Goal: Task Accomplishment & Management: Complete application form

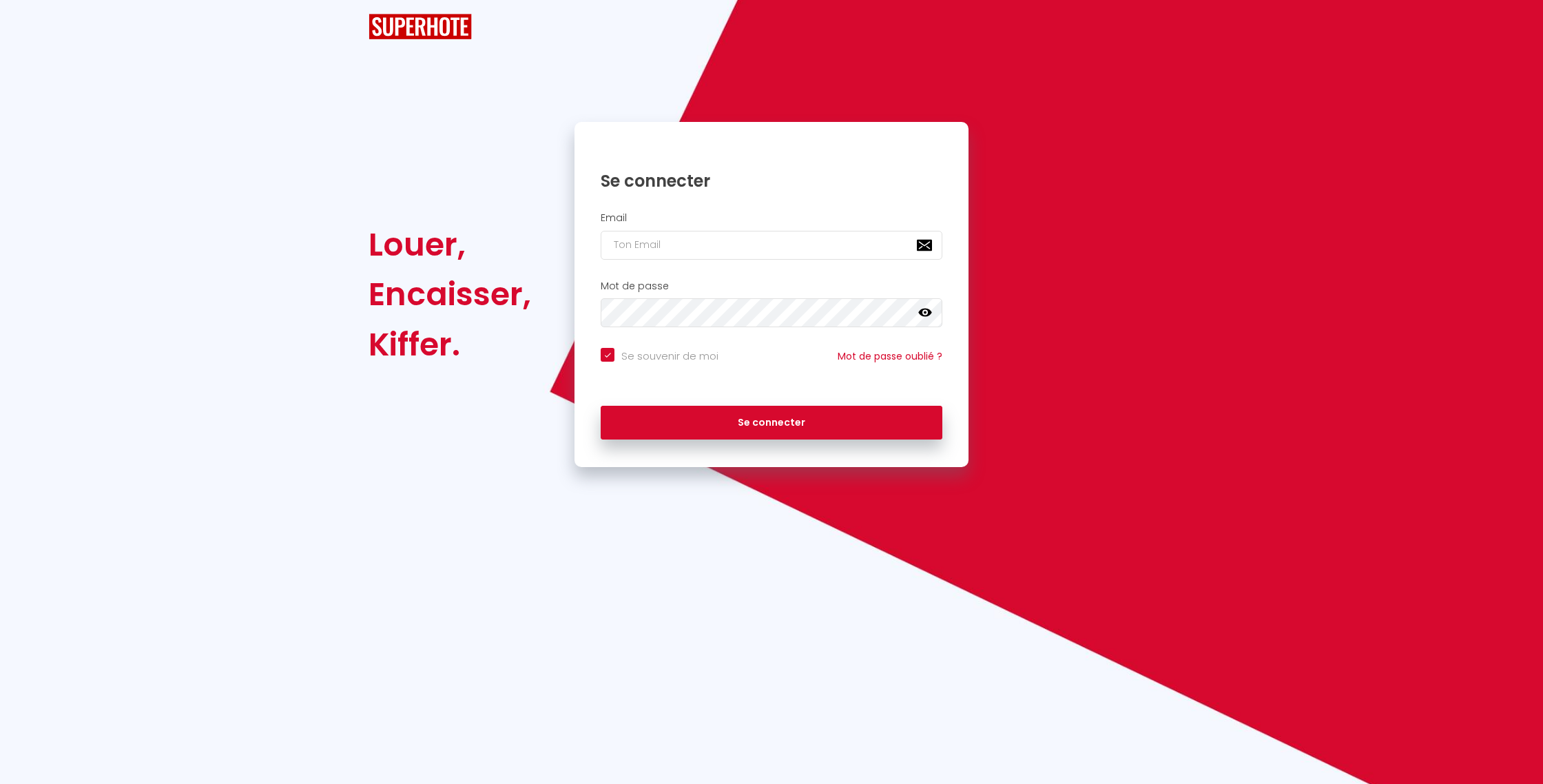
checkbox input "true"
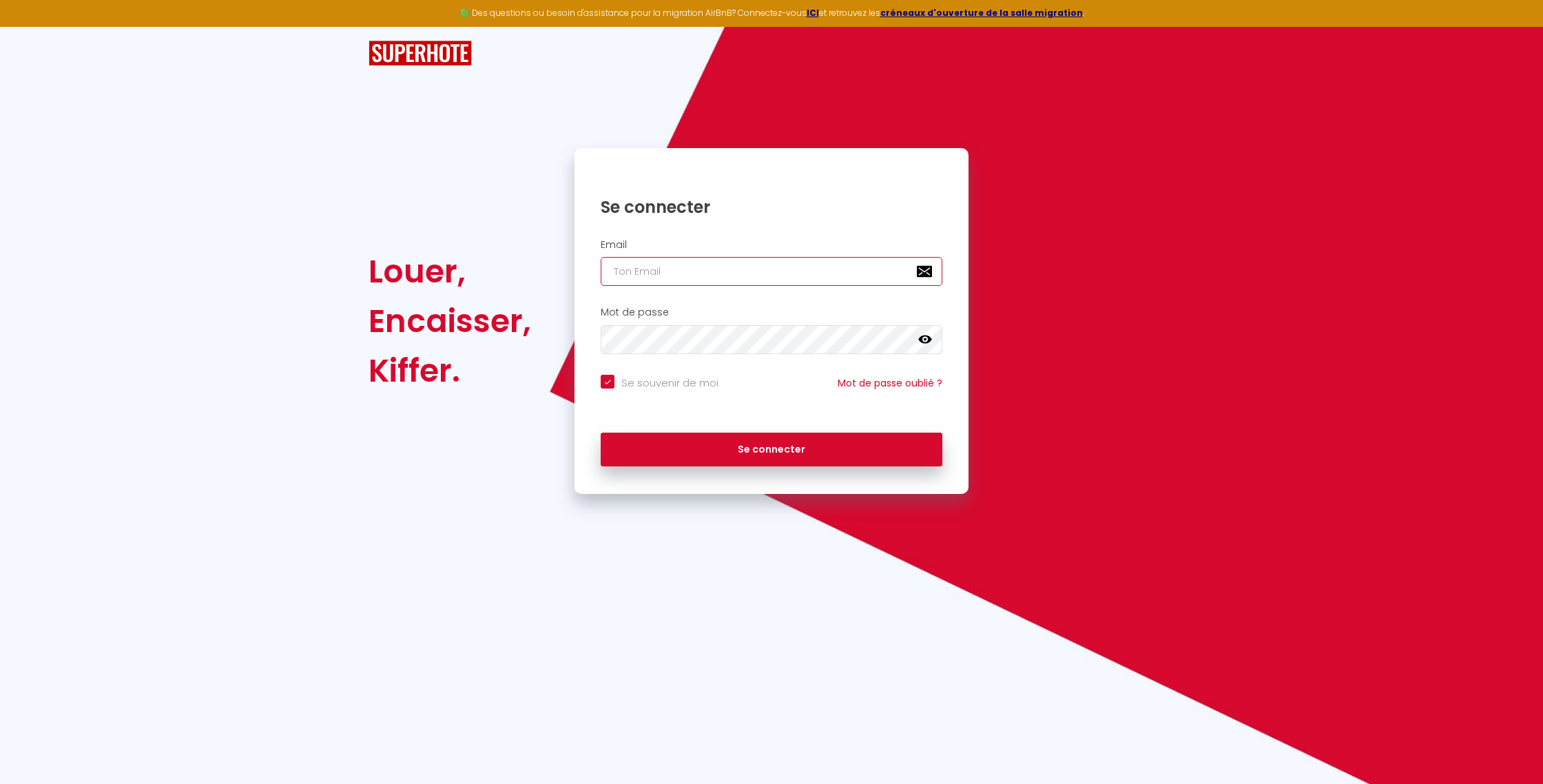
click at [675, 279] on input "email" at bounding box center [771, 272] width 342 height 29
type input "j"
checkbox input "true"
type input "jo"
checkbox input "true"
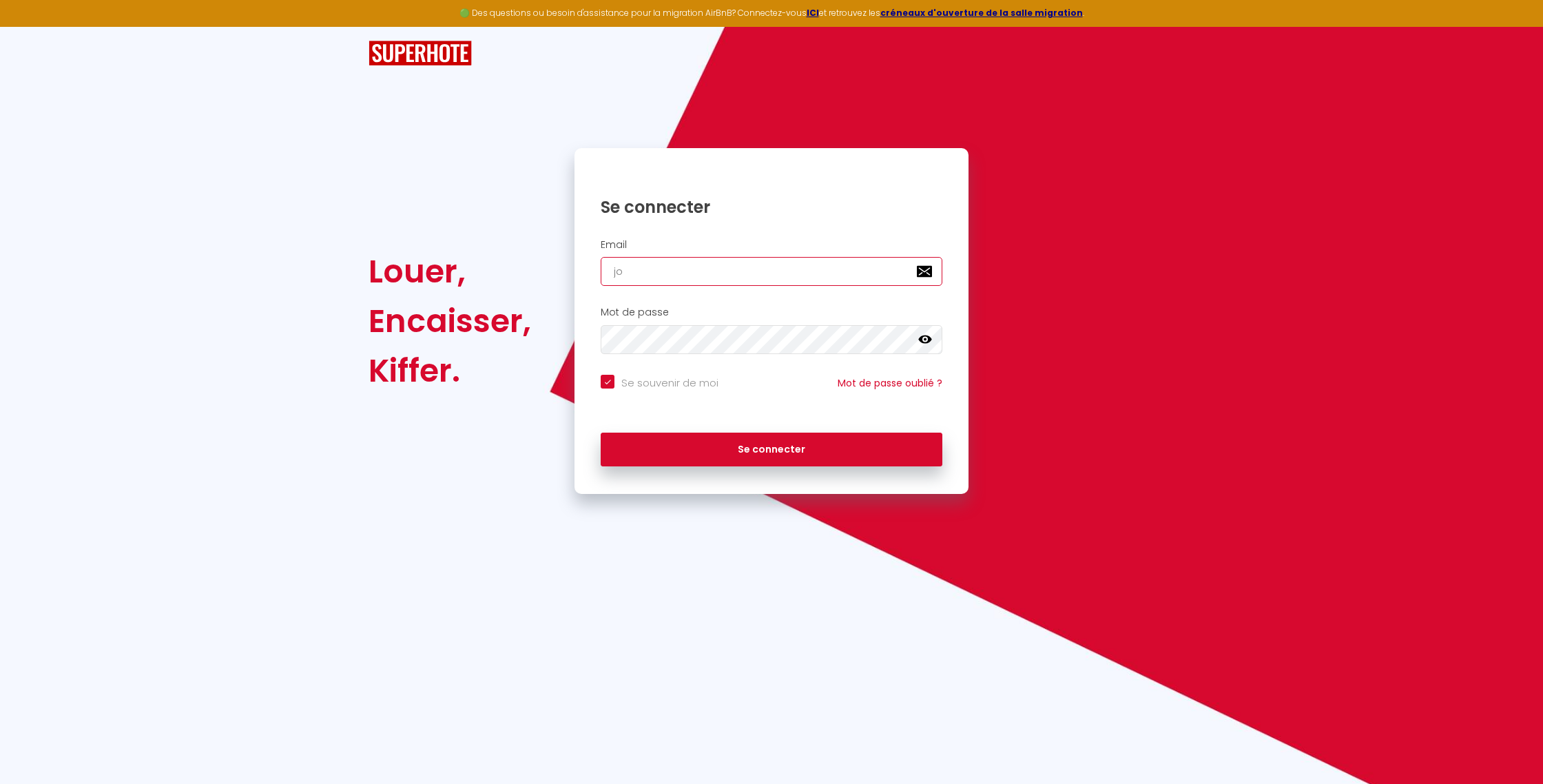
type input "[PERSON_NAME]"
checkbox input "true"
type input "[PERSON_NAME]"
checkbox input "true"
type input "jonat"
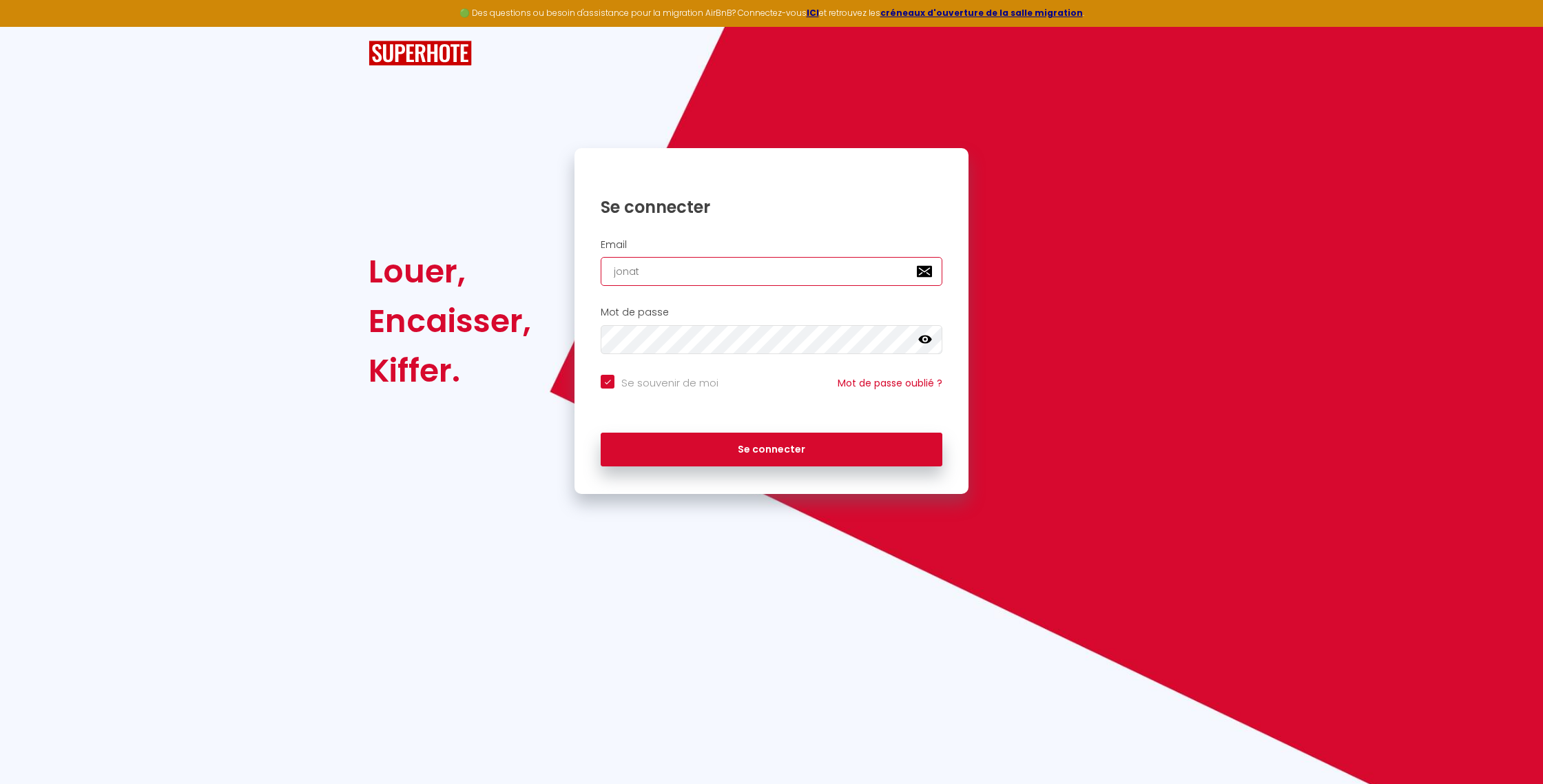
checkbox input "true"
type input "jonath"
checkbox input "true"
type input "jonatha"
checkbox input "true"
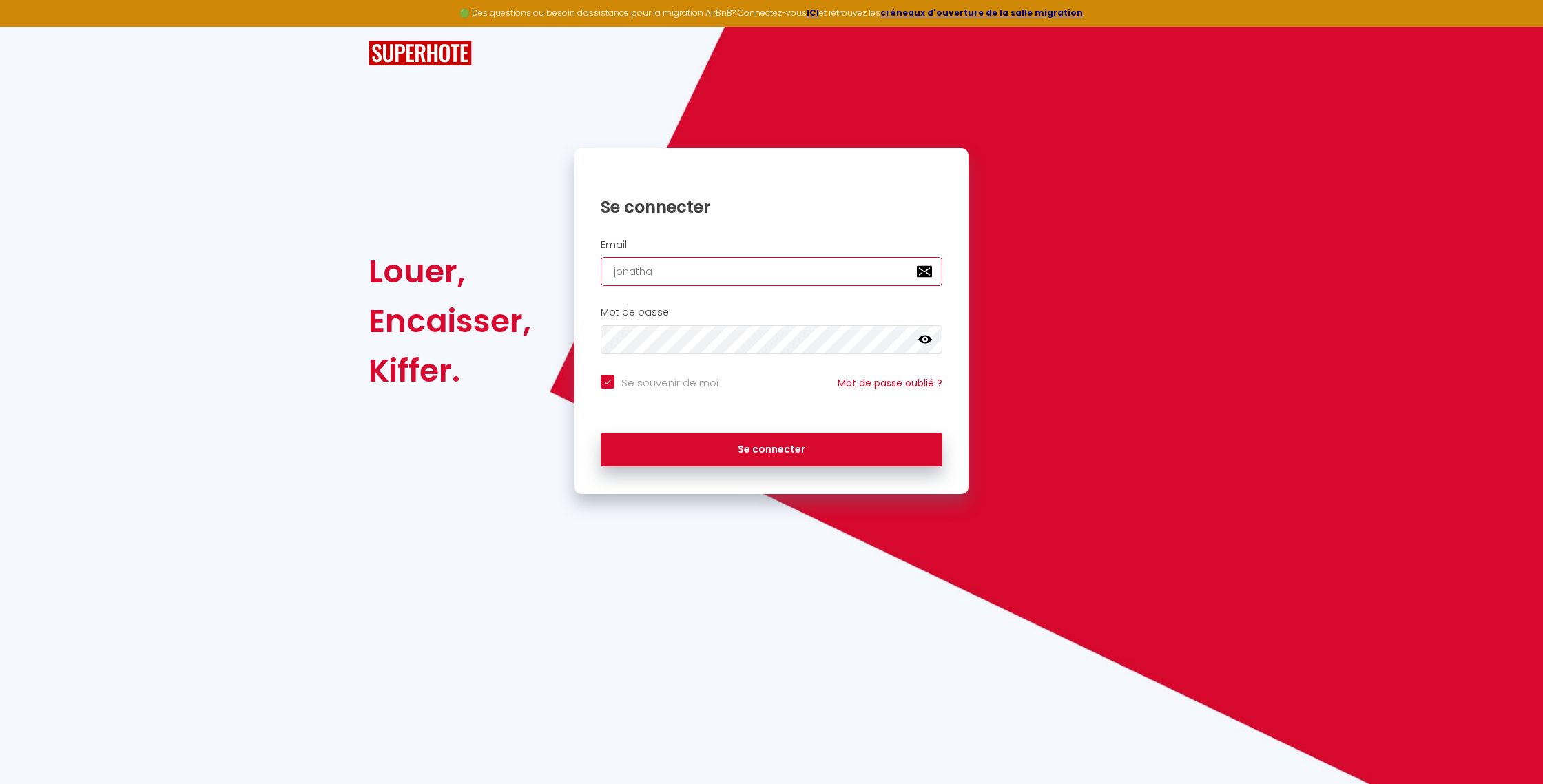
type input "[PERSON_NAME]"
checkbox input "true"
type input "[PERSON_NAME]."
checkbox input "true"
type input "[PERSON_NAME].b"
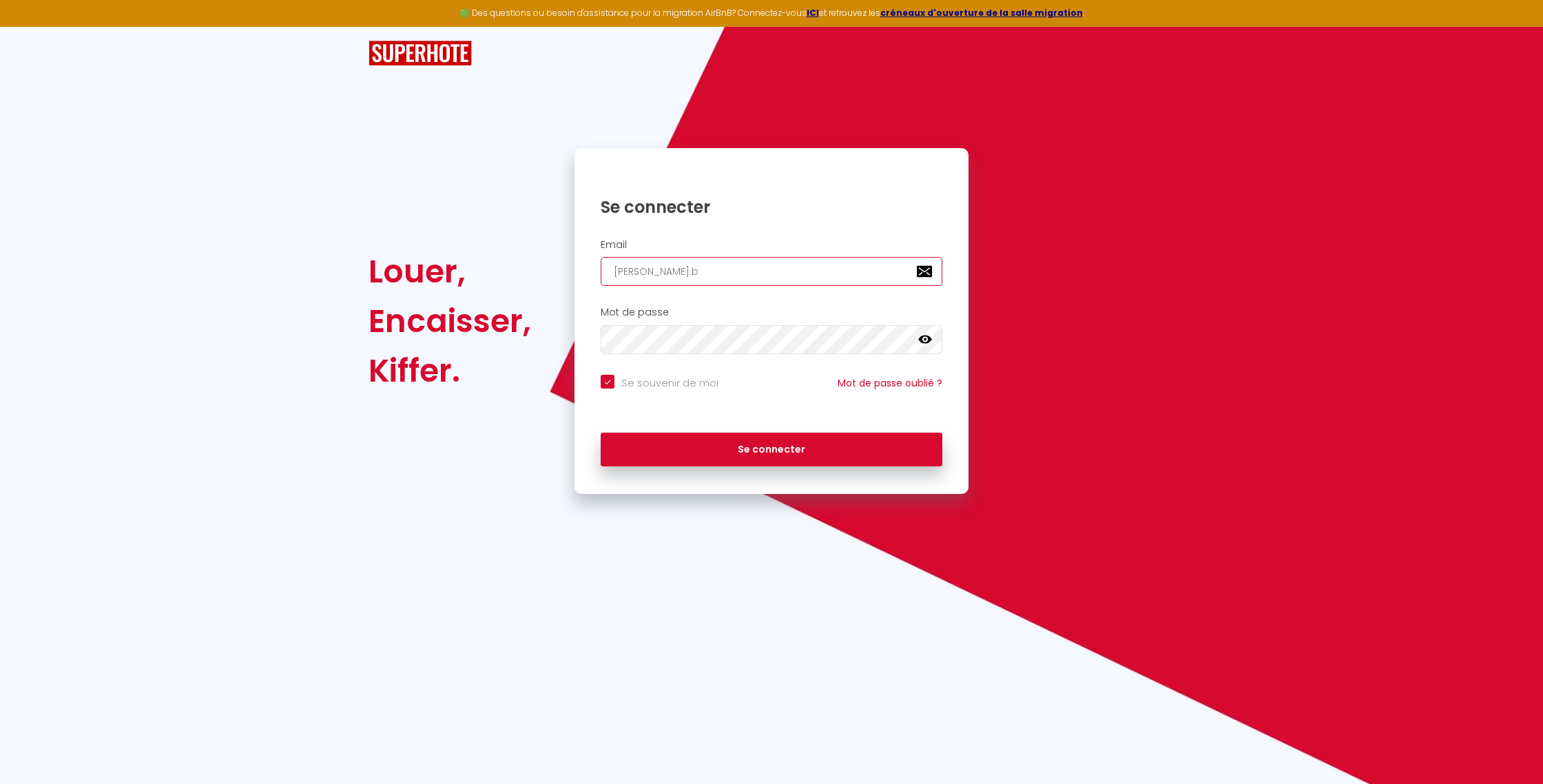
checkbox input "true"
type input "[DOMAIN_NAME]"
checkbox input "true"
type input "[PERSON_NAME].bes"
checkbox input "true"
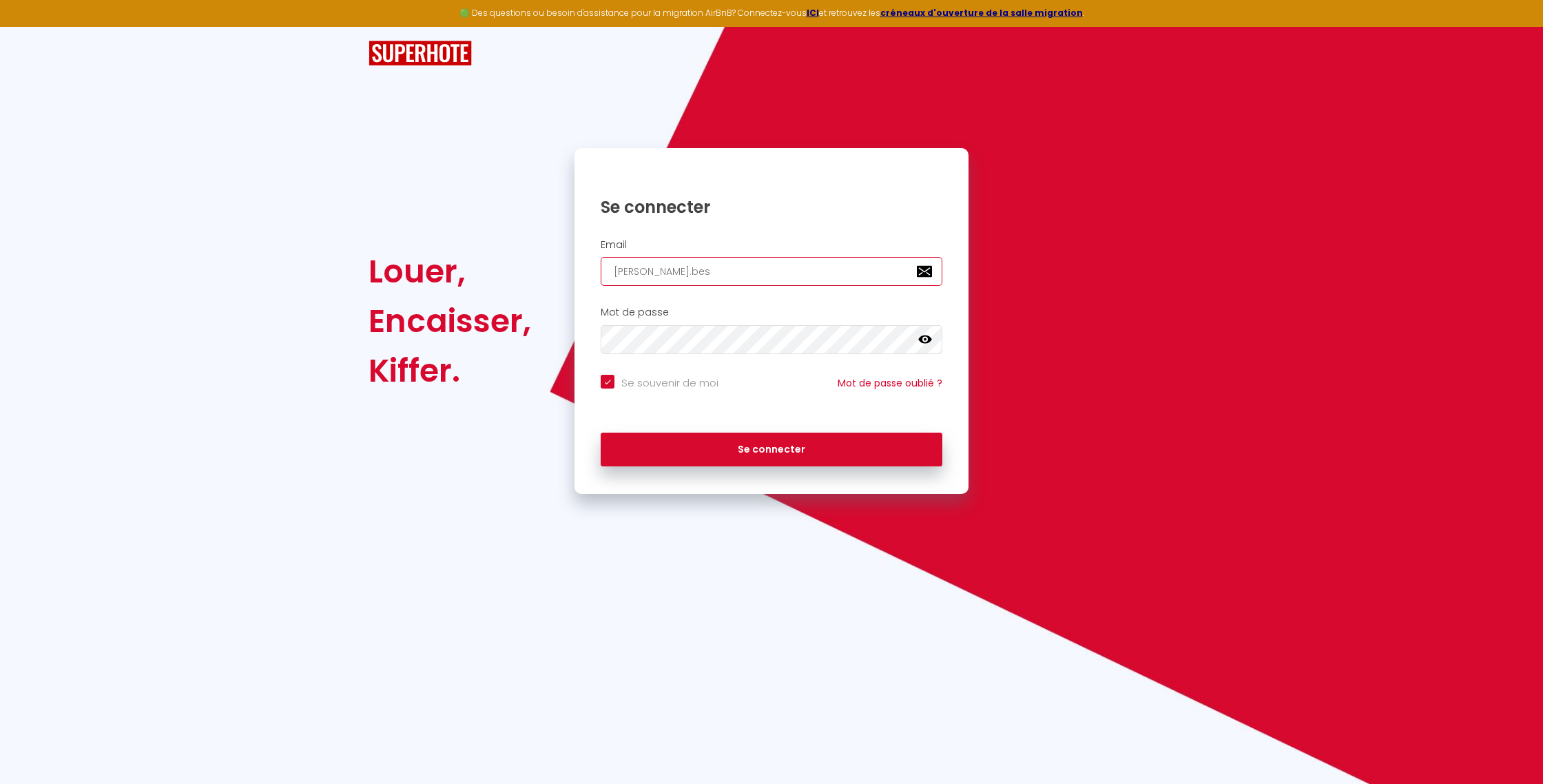
type input "[PERSON_NAME].beso"
checkbox input "true"
type input "[PERSON_NAME].besom"
checkbox input "true"
type input "[PERSON_NAME].besomb"
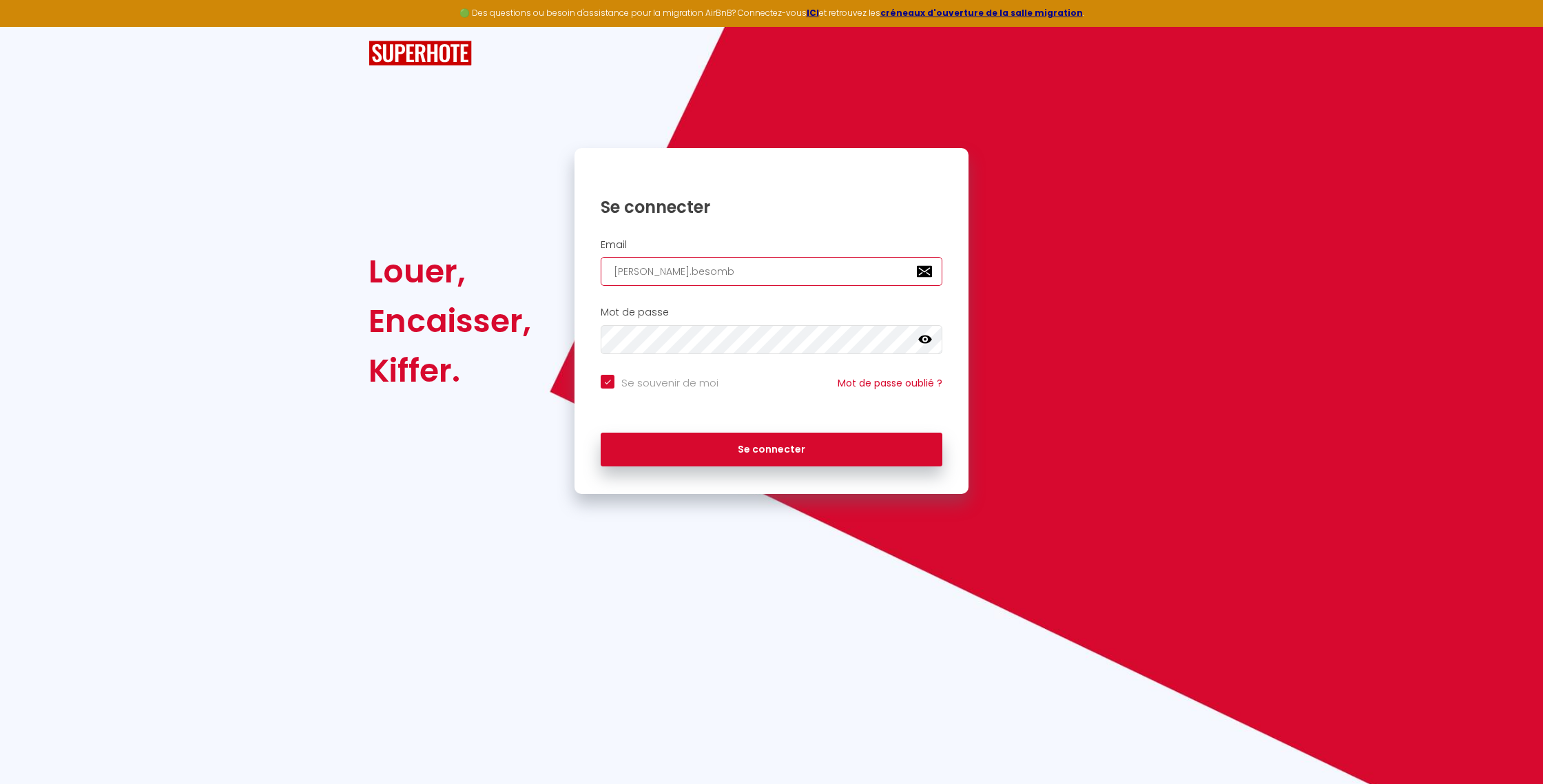
checkbox input "true"
type input "[PERSON_NAME].besombe"
checkbox input "true"
type input "[PERSON_NAME].besombes"
checkbox input "true"
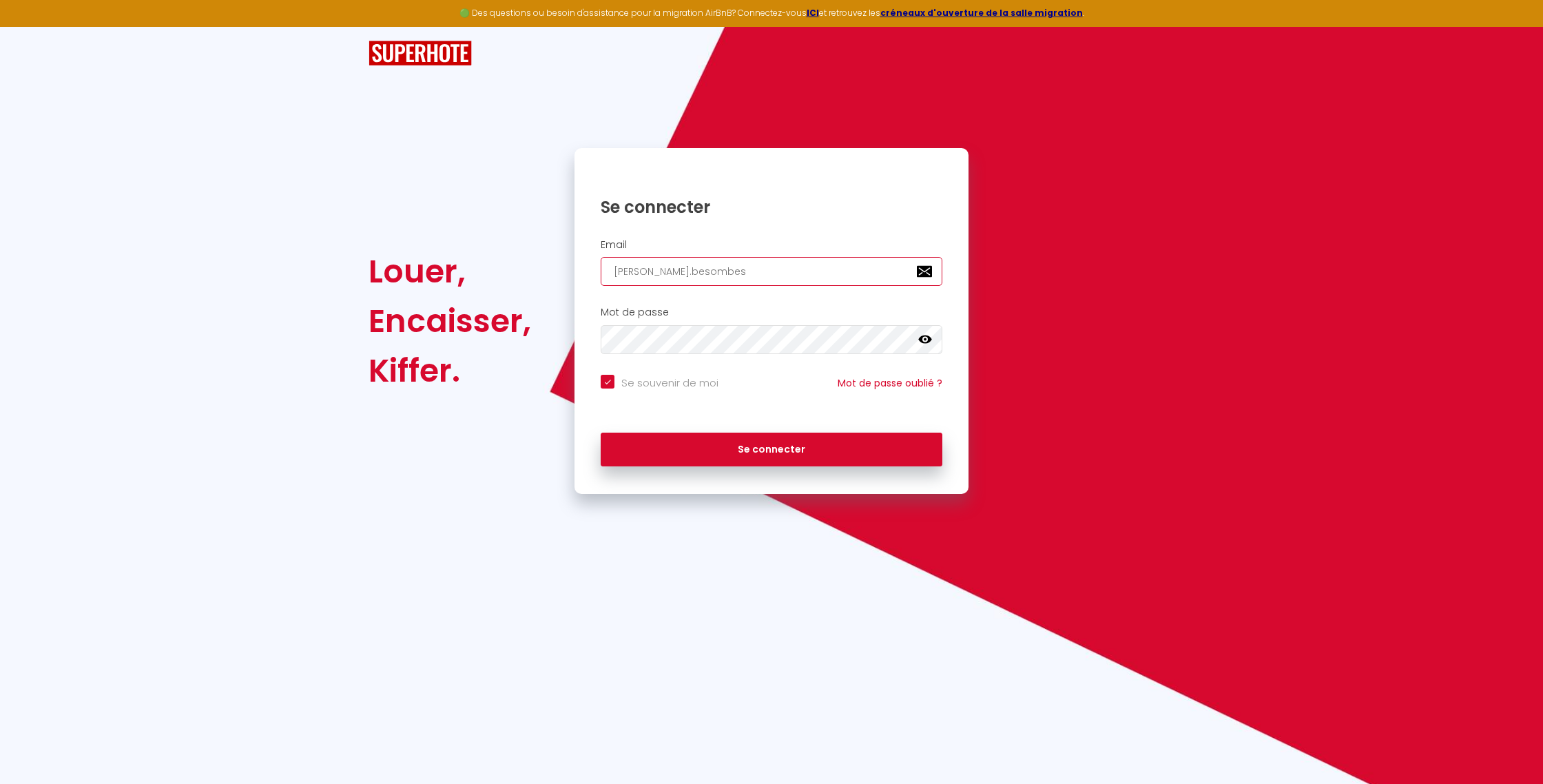
type input "[PERSON_NAME].besombes@"
checkbox input "true"
type input "[PERSON_NAME]"
checkbox input "true"
type input "[PERSON_NAME]"
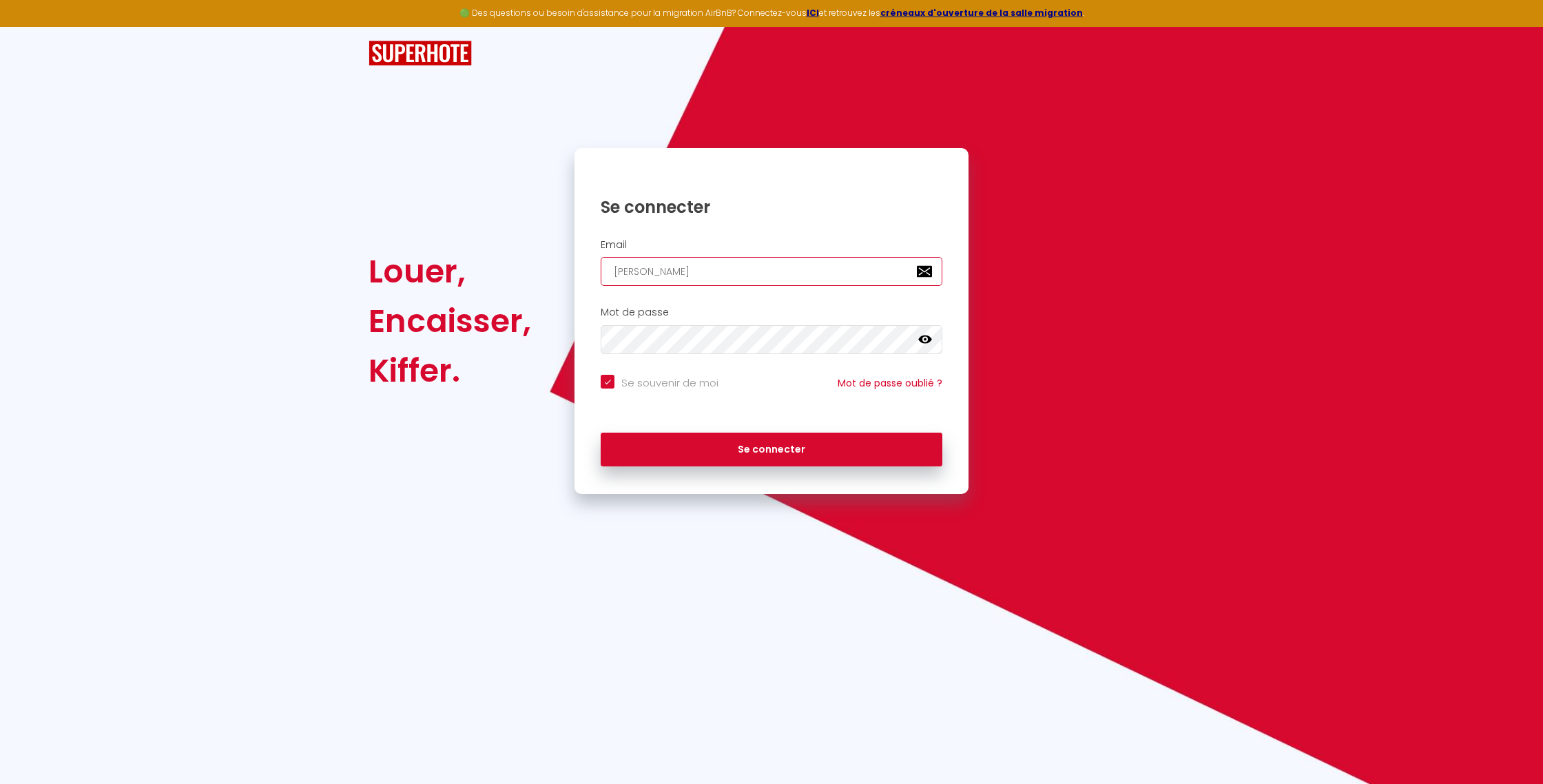
checkbox input "true"
type input "[PERSON_NAME]"
checkbox input "true"
type input "[PERSON_NAME]"
checkbox input "true"
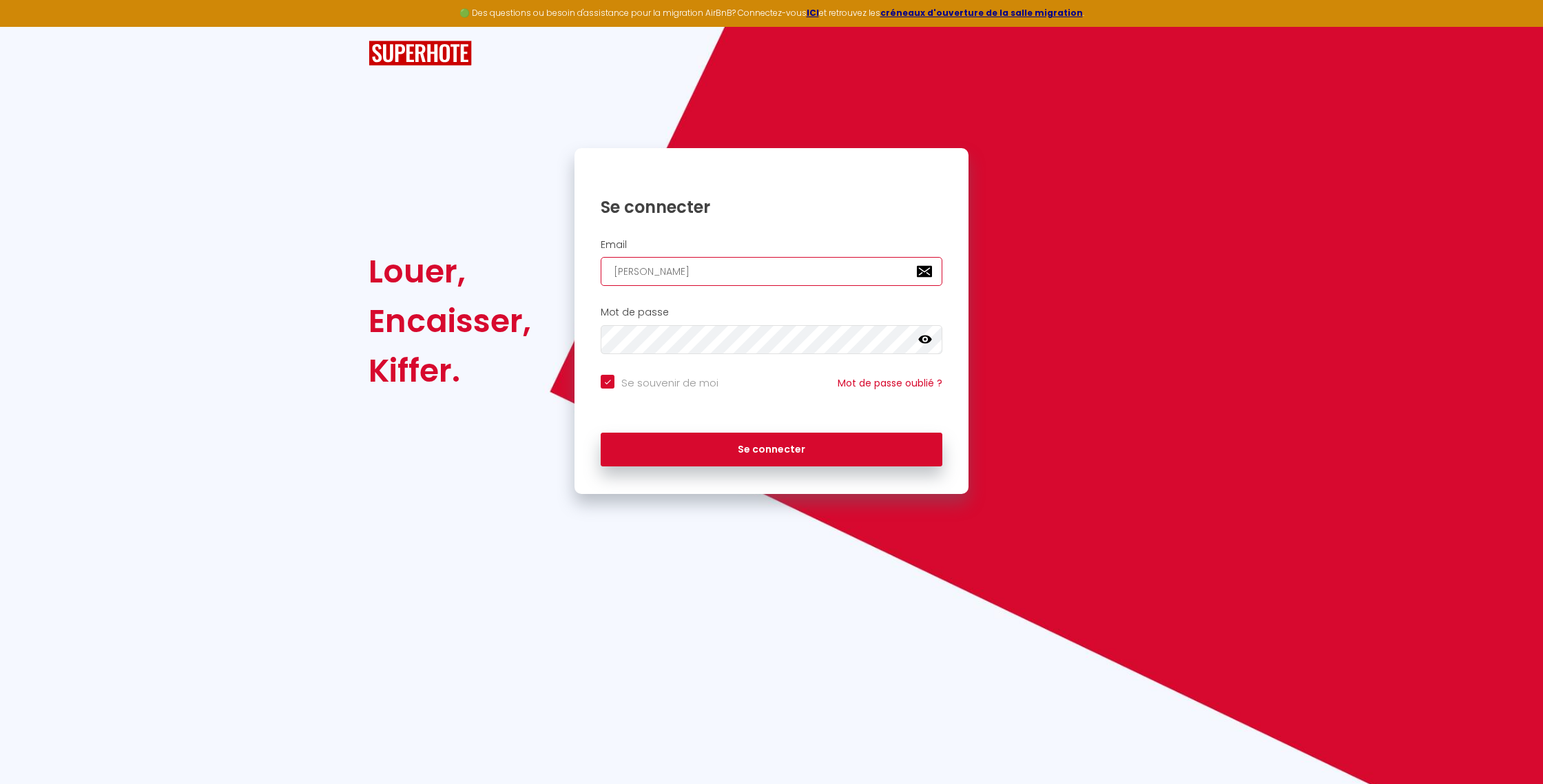
type input "[PERSON_NAME]"
checkbox input "true"
type input "[PERSON_NAME]."
checkbox input "true"
type input "[PERSON_NAME]"
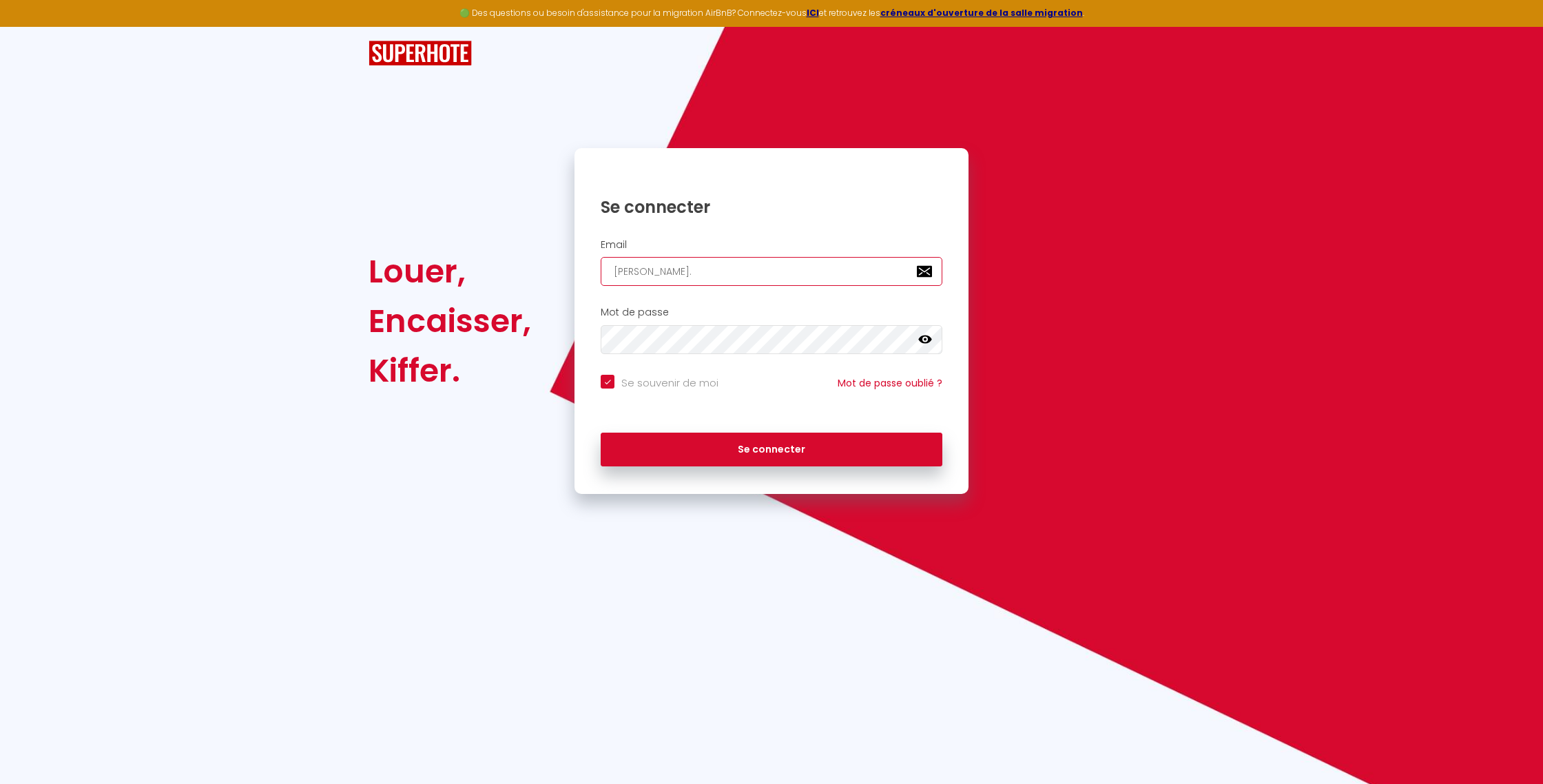
checkbox input "true"
type input "[PERSON_NAME][EMAIL_ADDRESS][DOMAIN_NAME]"
checkbox input "true"
type input "[PERSON_NAME][EMAIL_ADDRESS][DOMAIN_NAME]"
checkbox input "true"
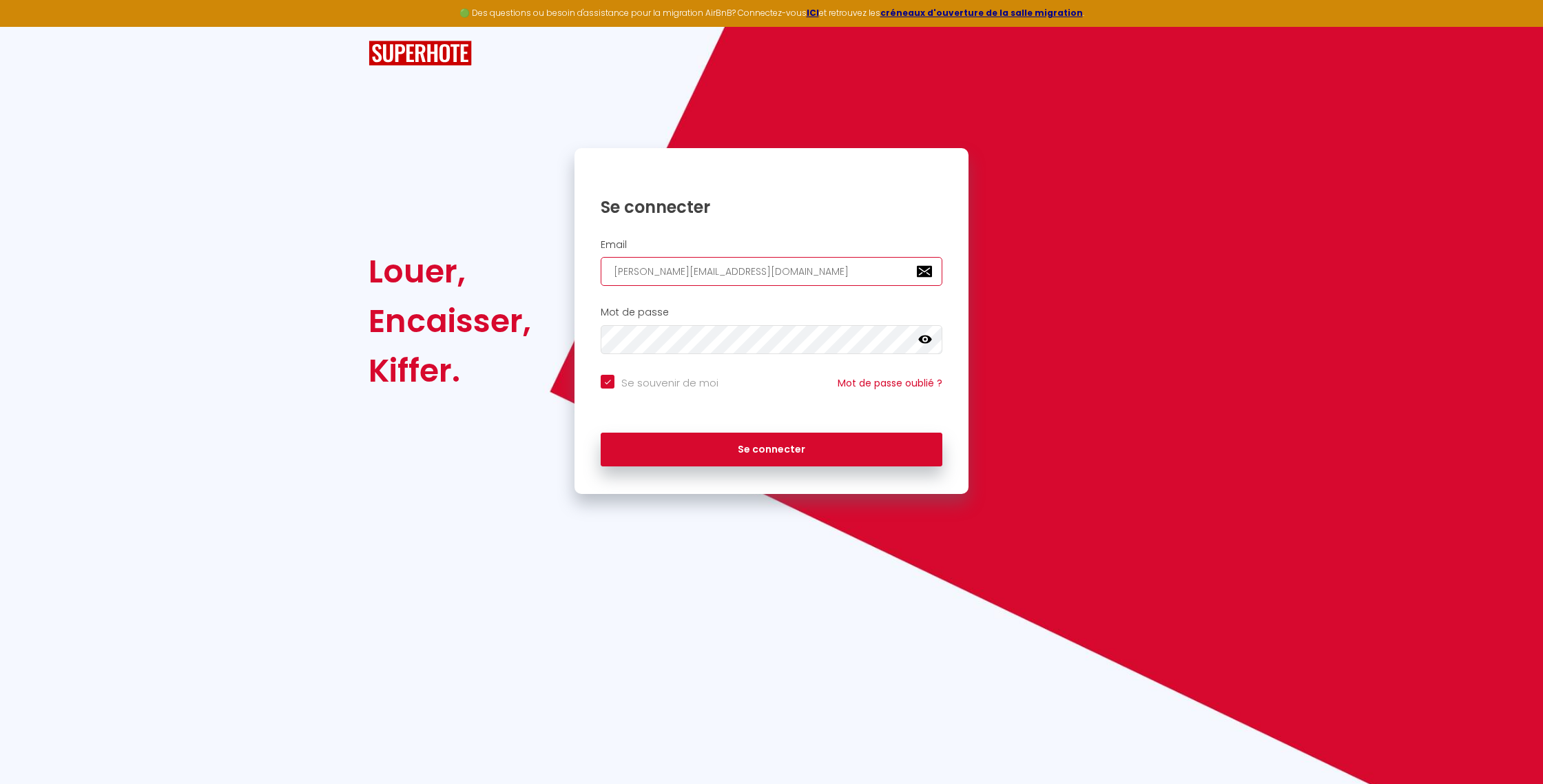
type input "[PERSON_NAME][EMAIL_ADDRESS][DOMAIN_NAME]"
click at [601, 432] on button "Se connecter" at bounding box center [771, 449] width 342 height 34
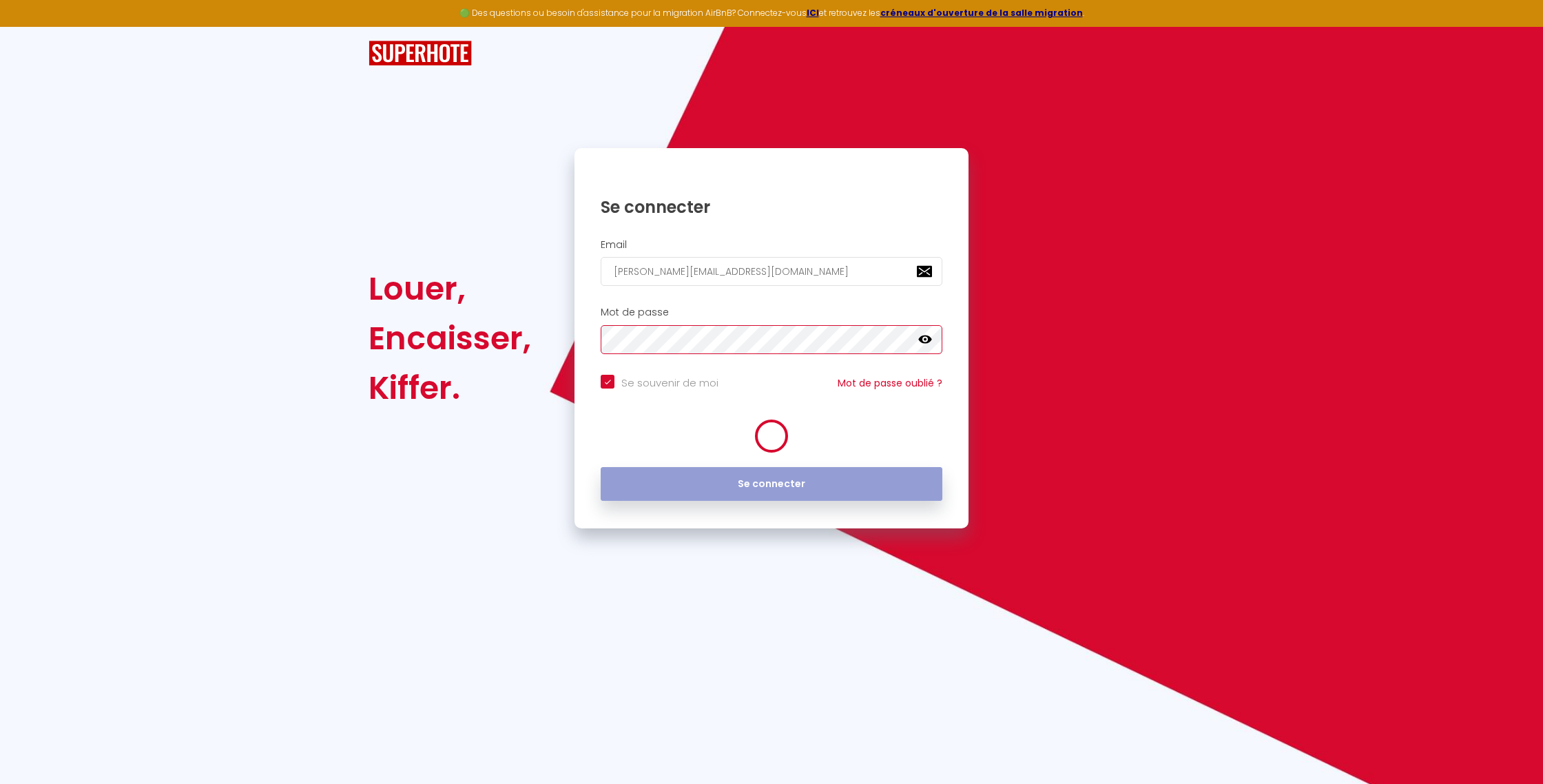
checkbox input "true"
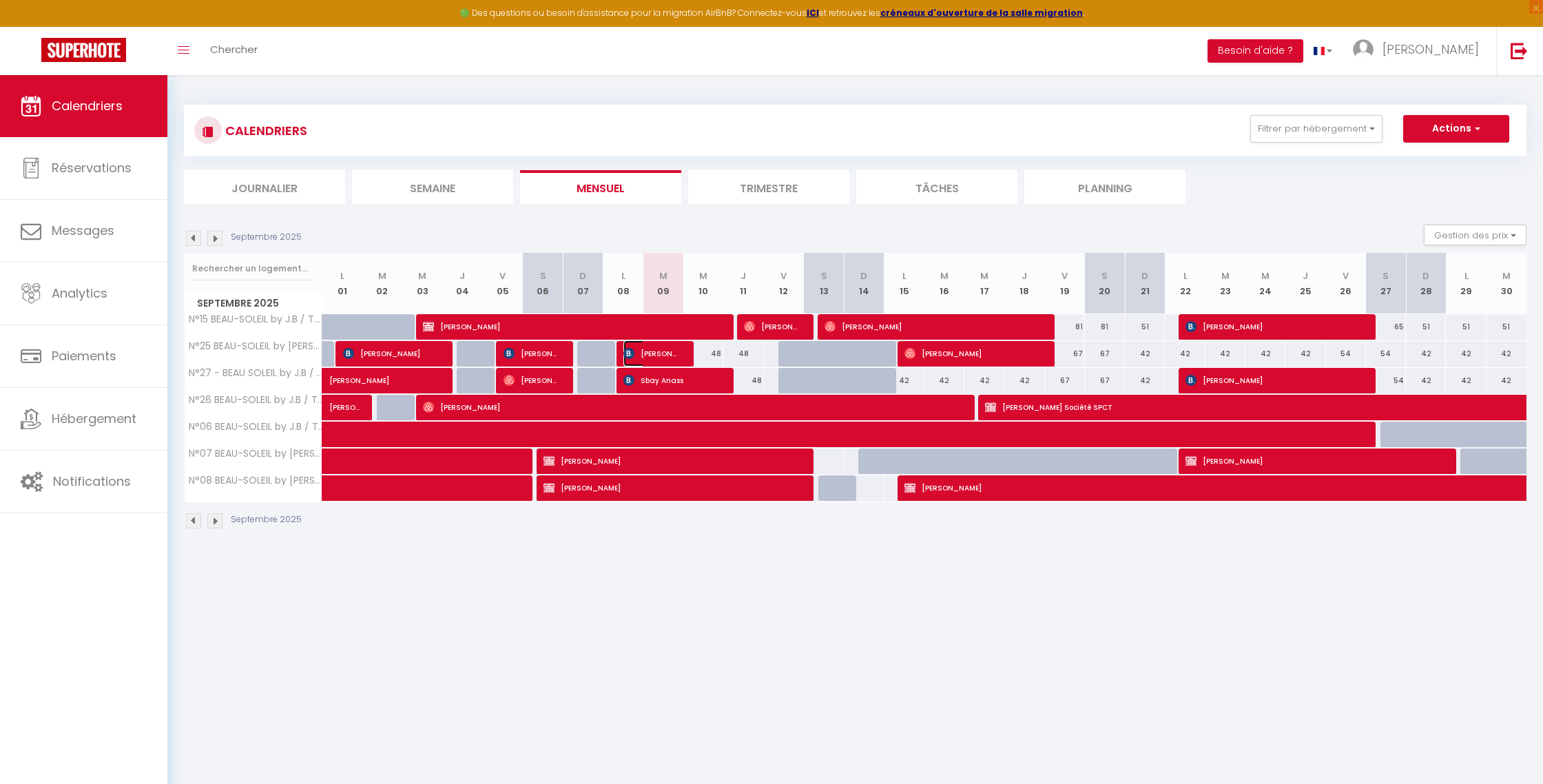
click at [670, 355] on span "[PERSON_NAME]" at bounding box center [650, 353] width 53 height 26
select select "OK"
select select "0"
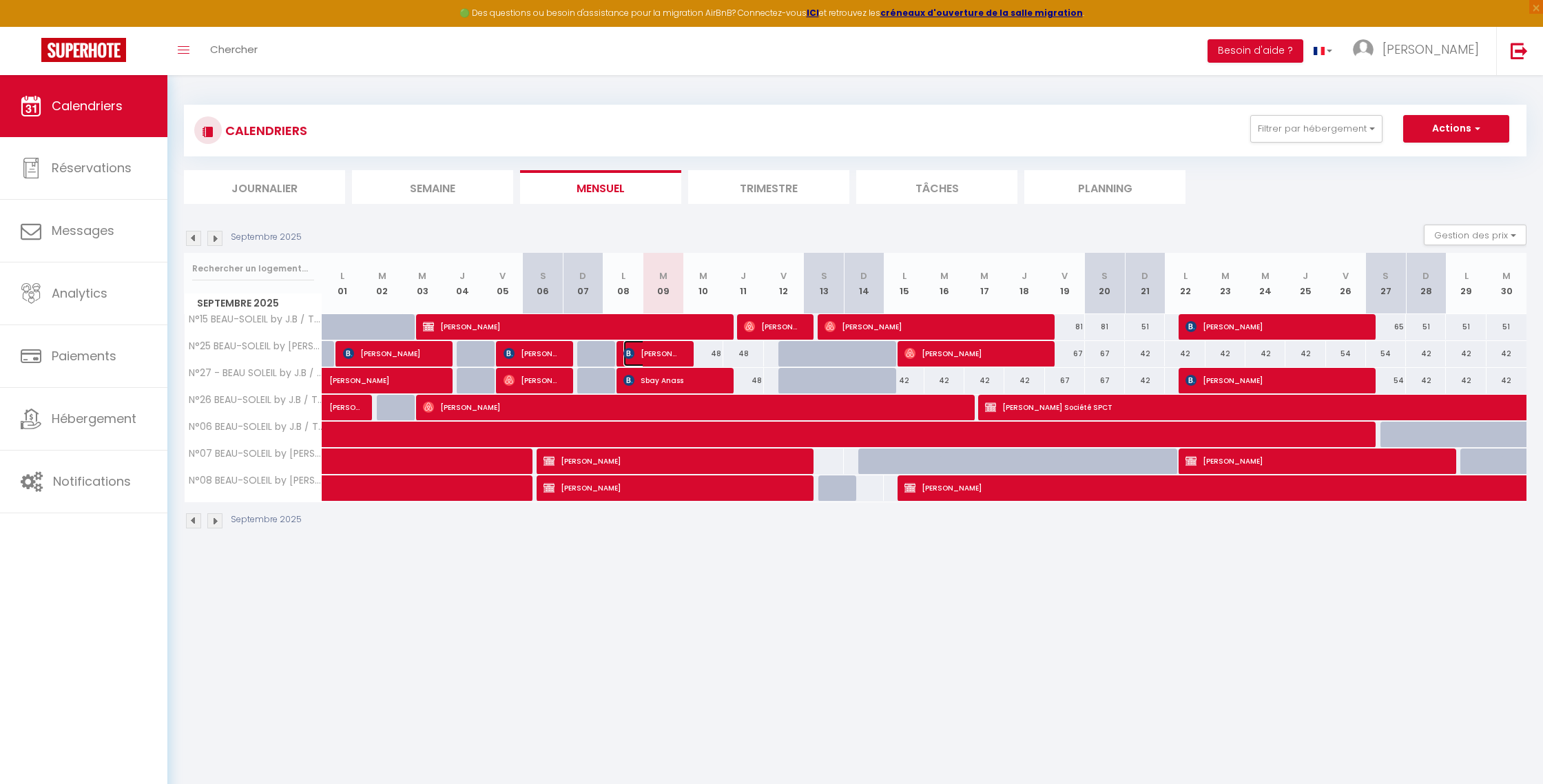
select select "1"
select select
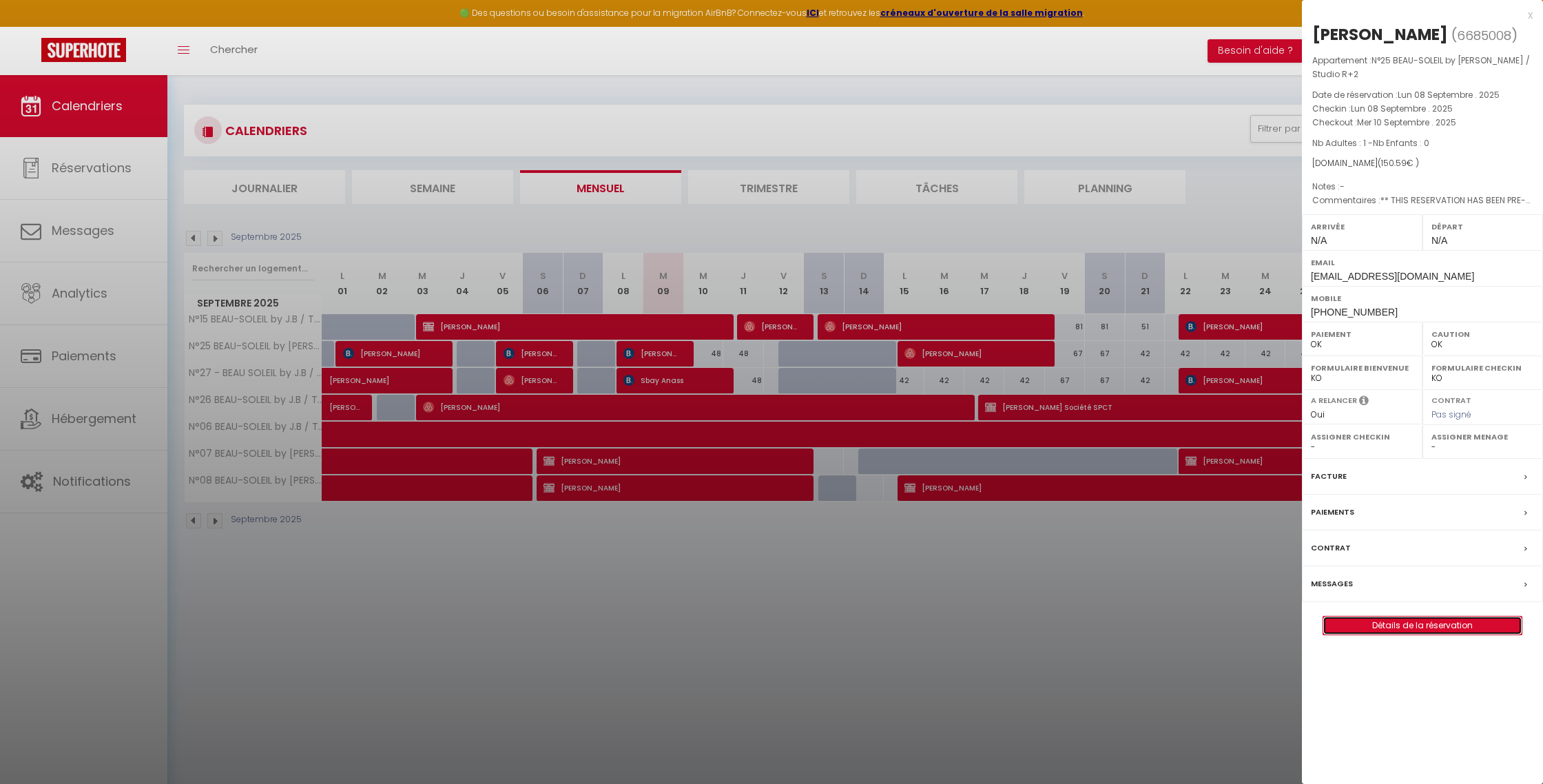
click at [1451, 617] on link "Détails de la réservation" at bounding box center [1423, 626] width 199 height 18
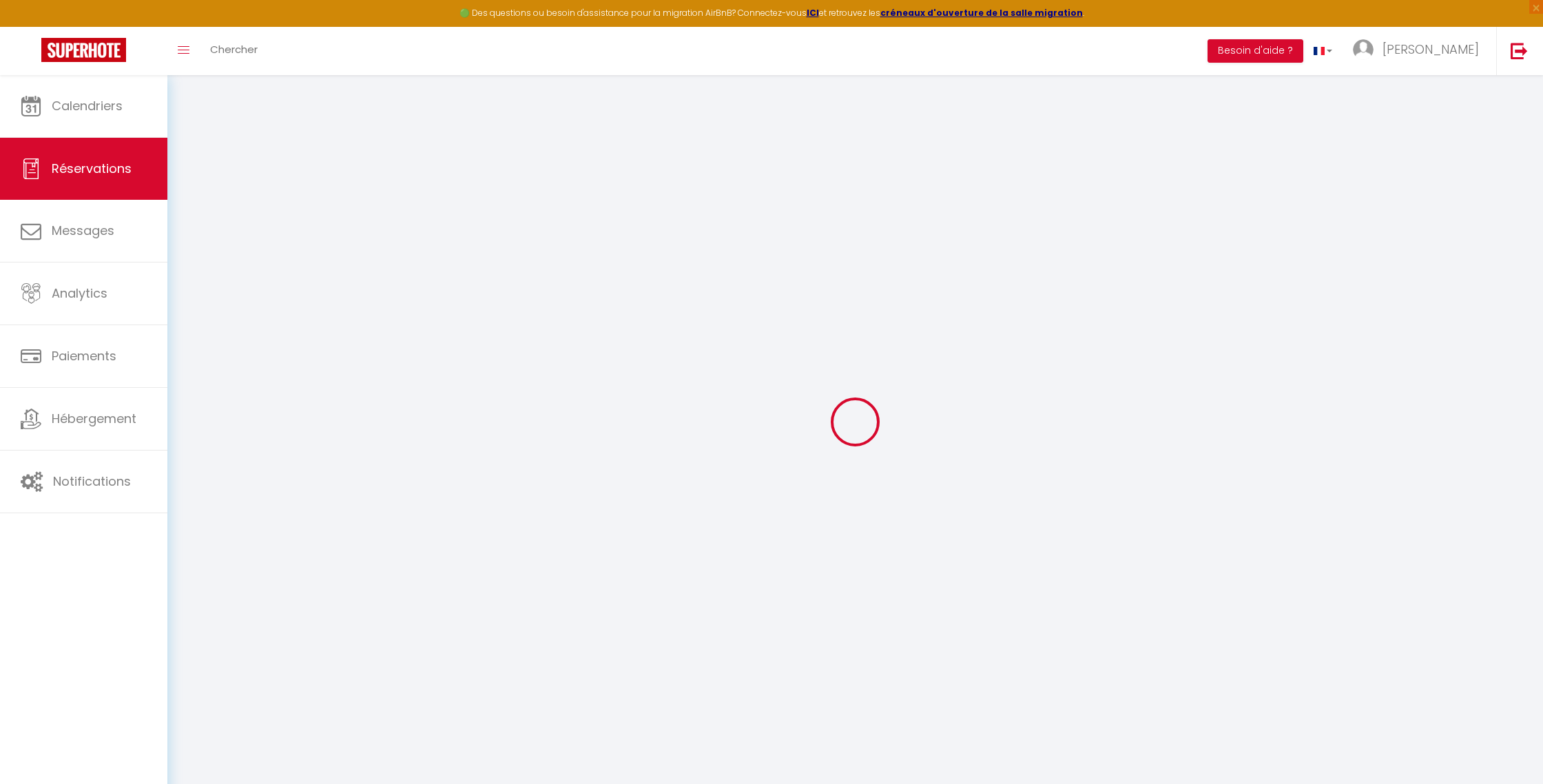
type input "[GEOGRAPHIC_DATA]"
type input "CHAIX"
type input "[EMAIL_ADDRESS][DOMAIN_NAME]"
type input "[PHONE_NUMBER]"
type input "."
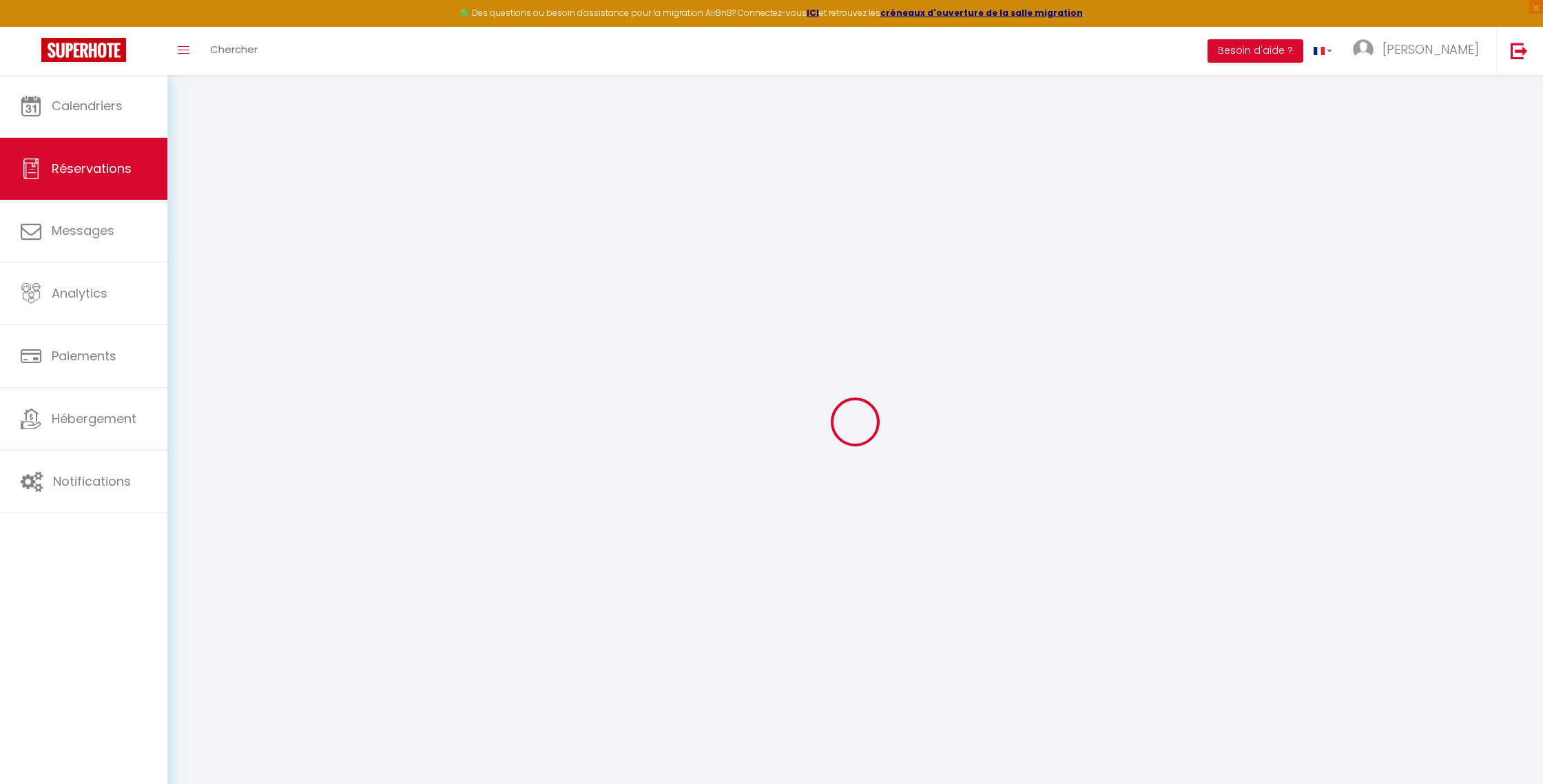
select select "FR"
type input "10"
type input "21.45"
type input "2.11"
select select "33294"
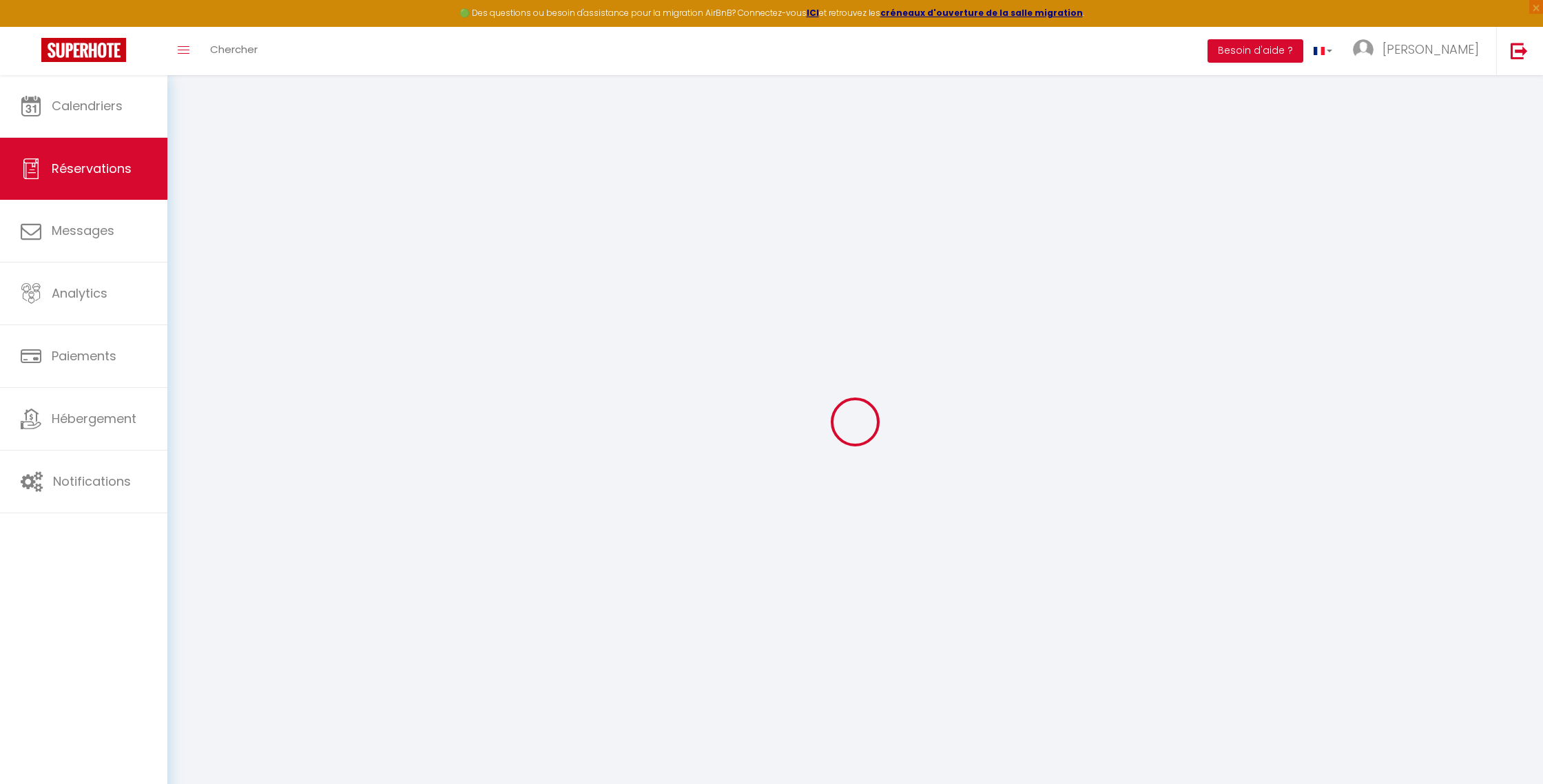
select select "1"
select select
type input "1"
select select "12"
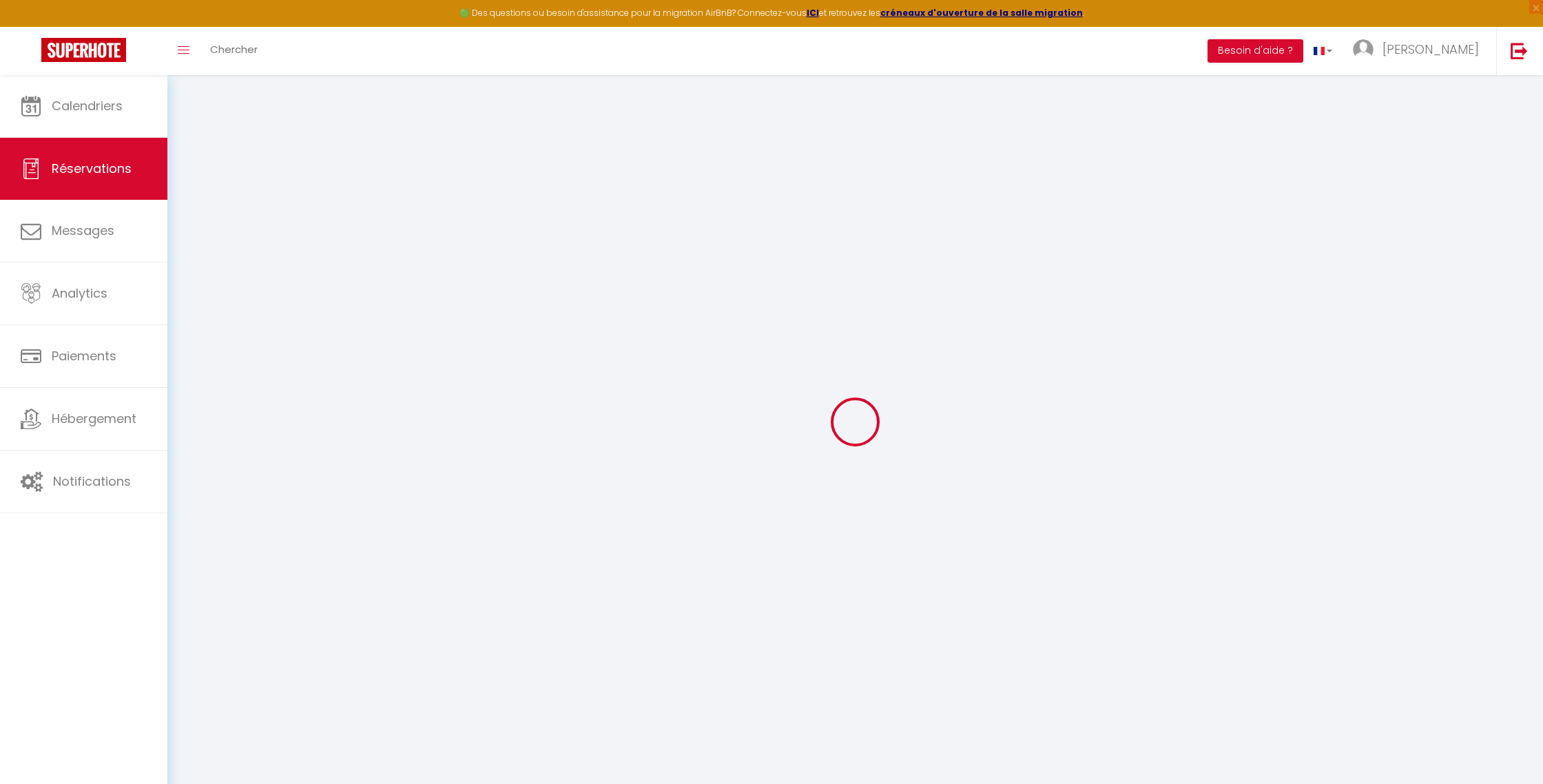
select select "15"
type input "116"
checkbox input "false"
type input "0"
select select "2"
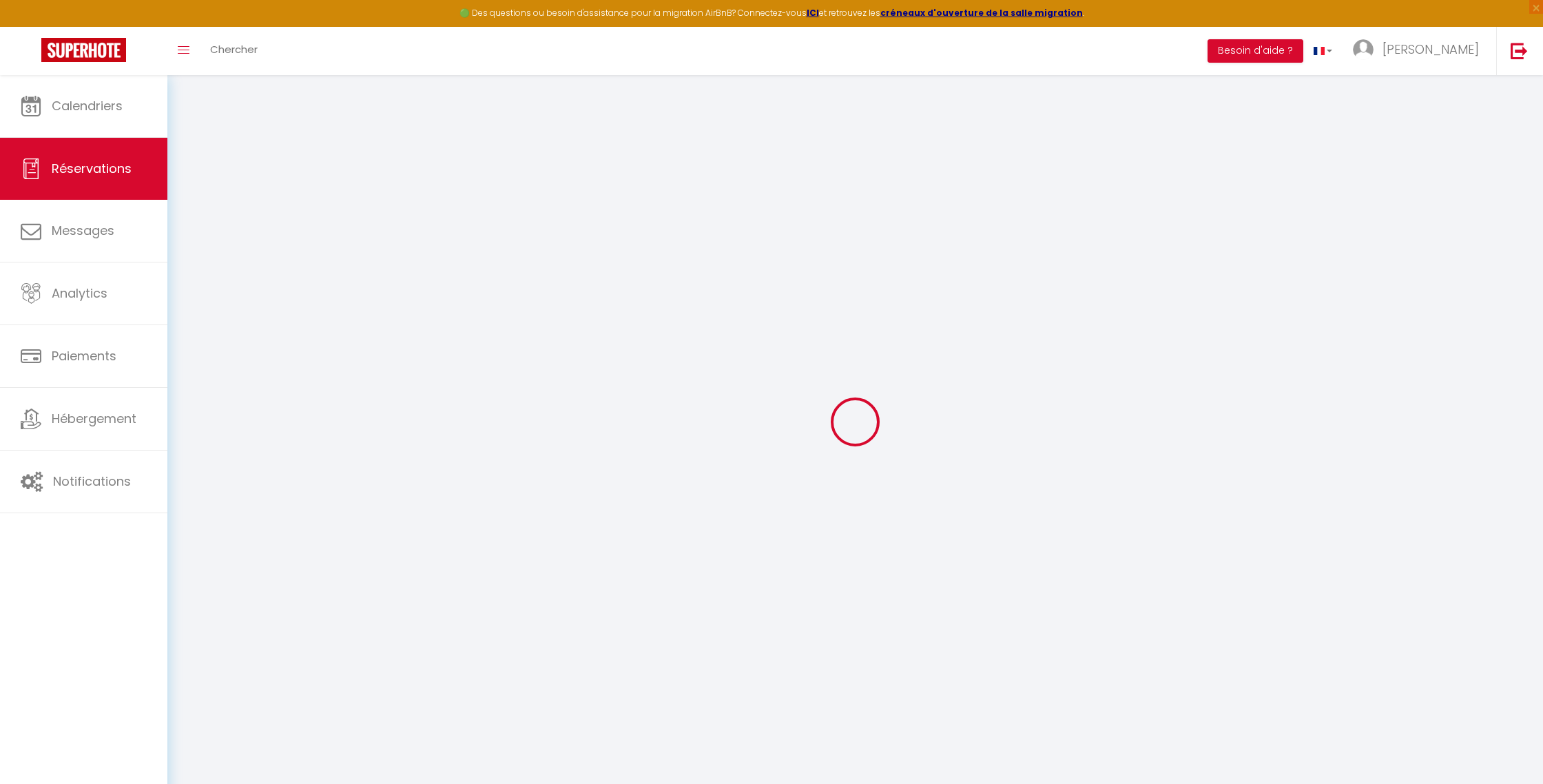
type input "0"
select select
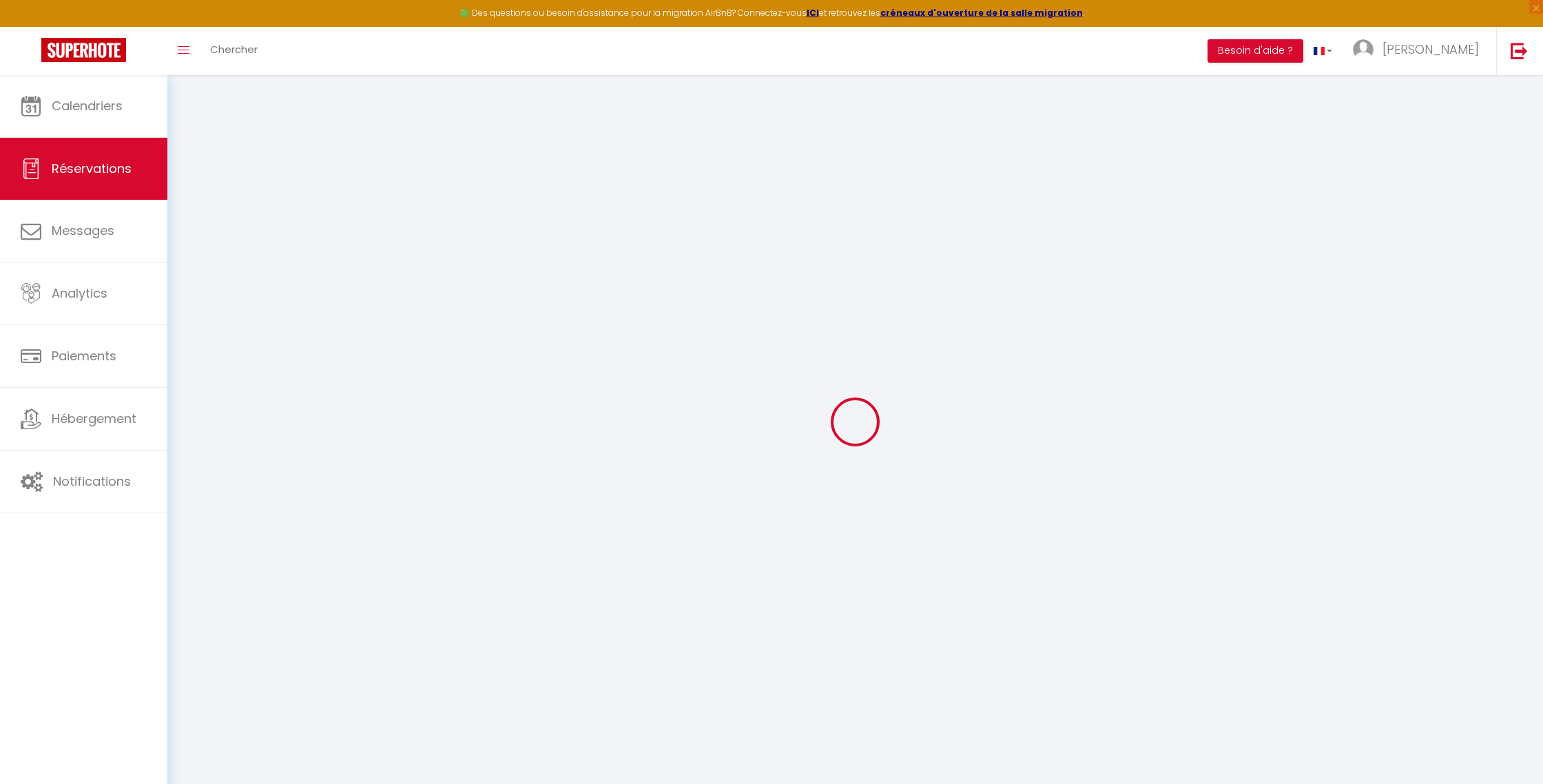
checkbox input "false"
select select
checkbox input "false"
select select
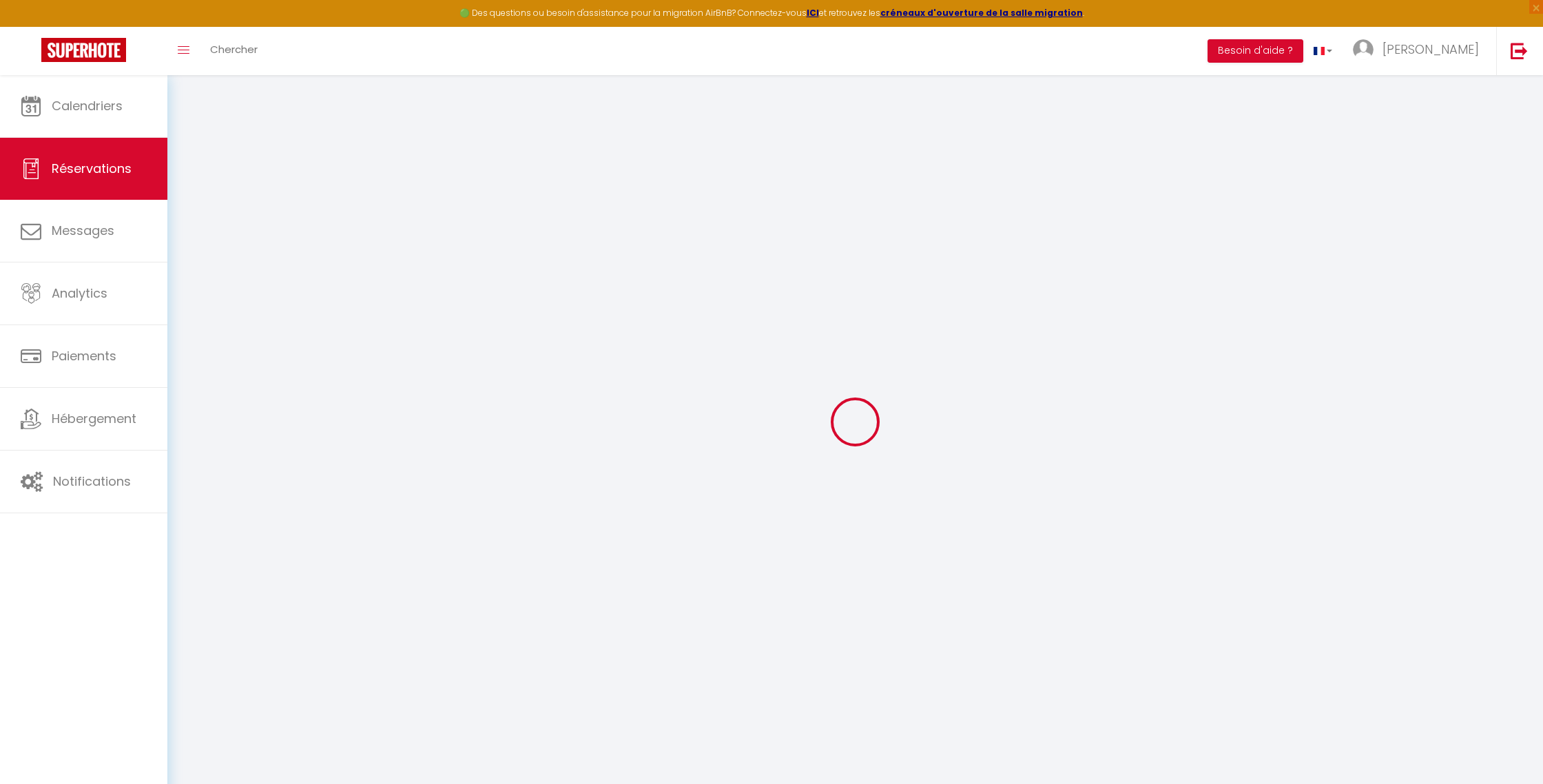
select select
checkbox input "false"
select select
checkbox input "false"
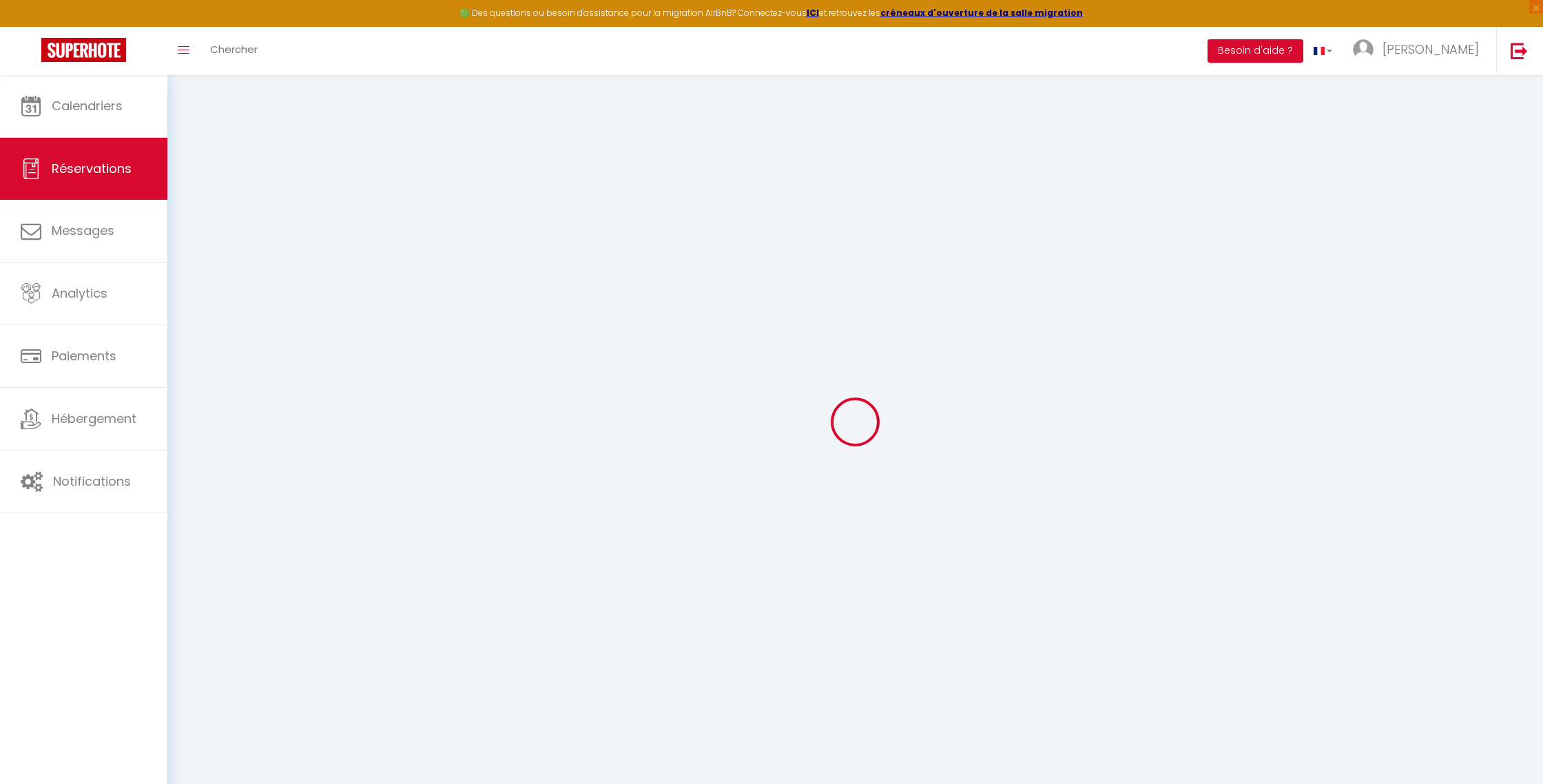
type textarea "** THIS RESERVATION HAS BEEN PRE-PAID ** BOOKING NOTE : Payment charge is EUR 2…"
type input "17"
type input "7.59"
select select
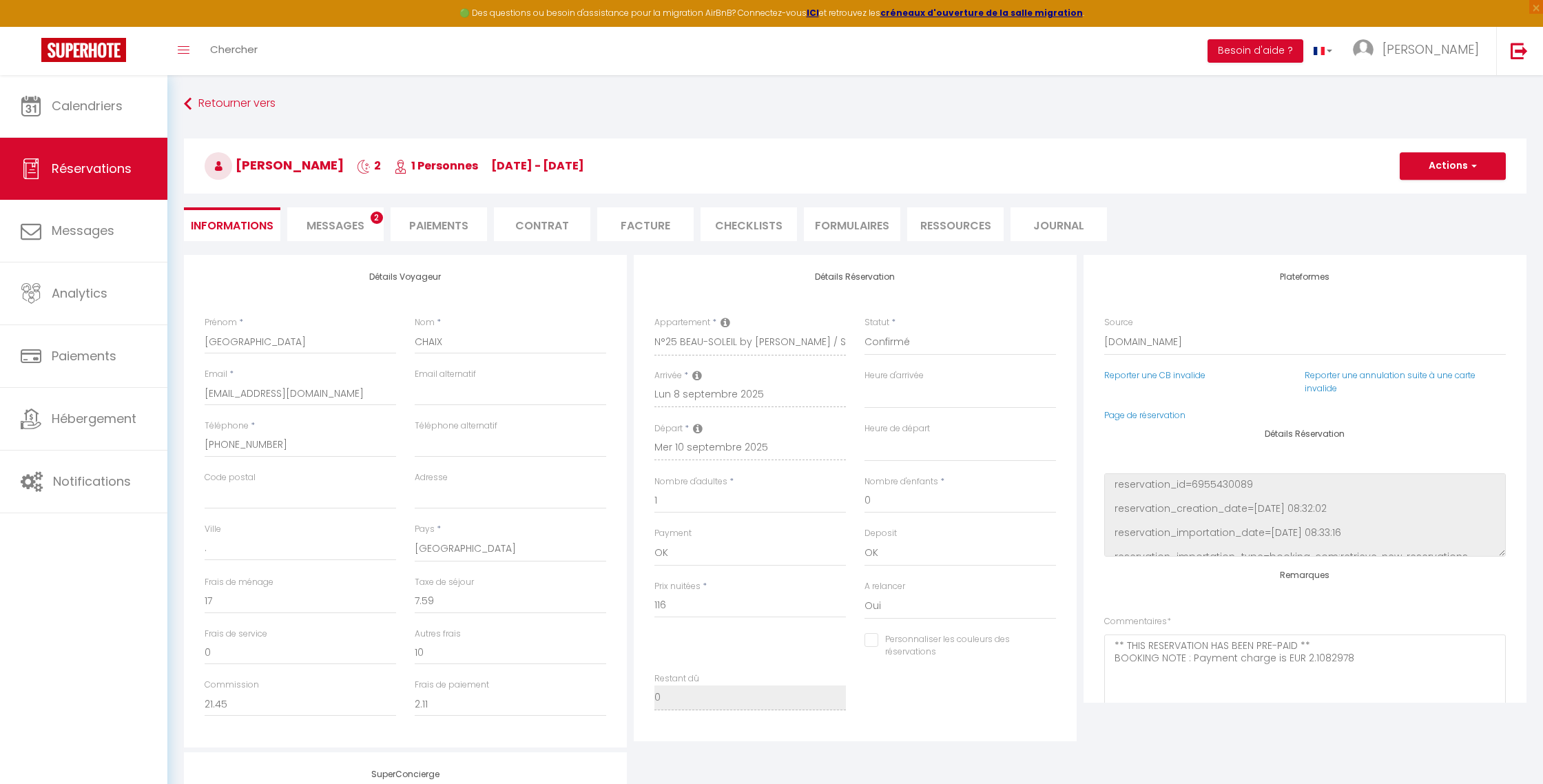
checkbox input "false"
select select
click at [663, 234] on li "Facture" at bounding box center [646, 224] width 97 height 33
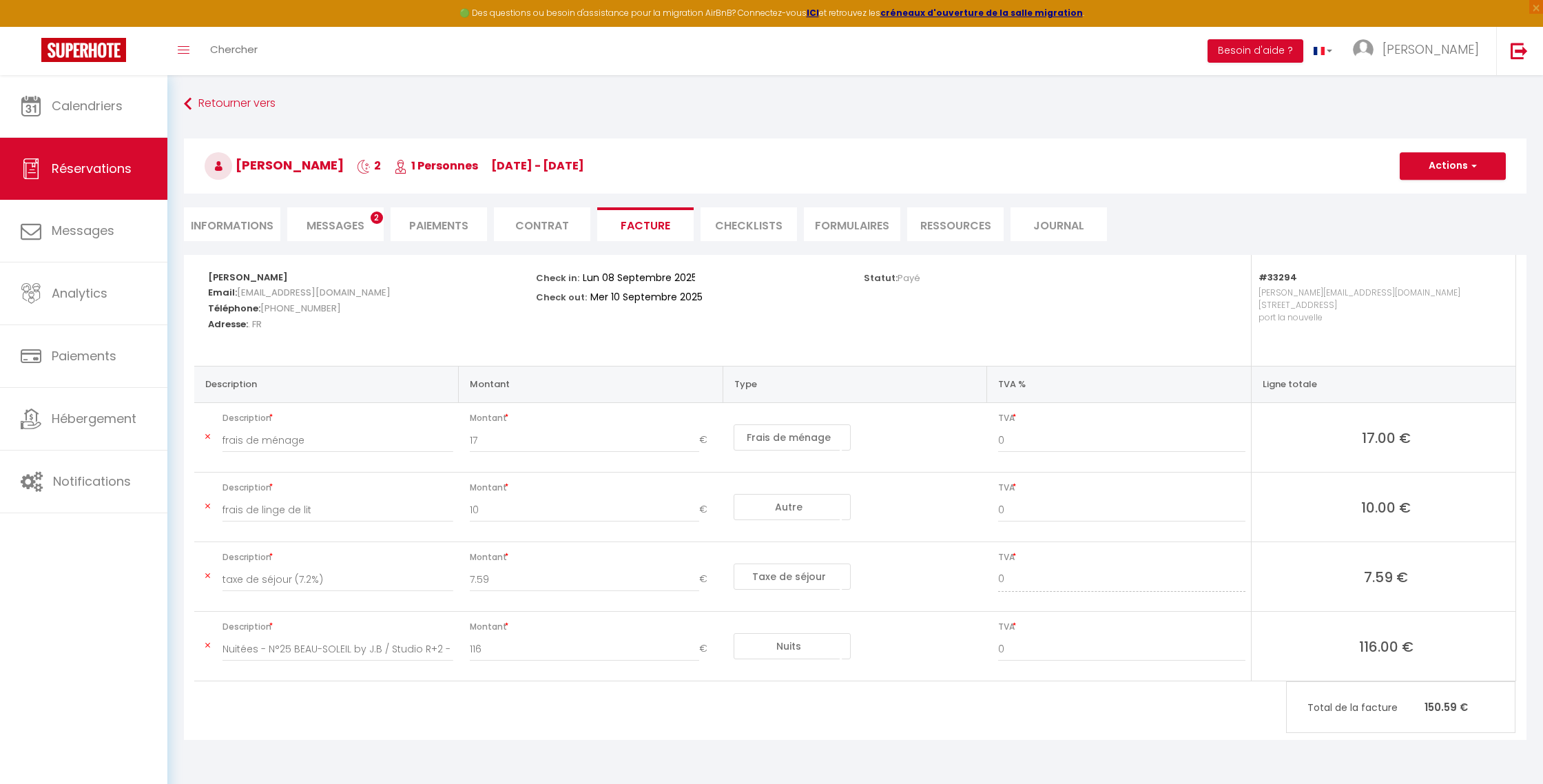
click at [209, 508] on icon at bounding box center [208, 506] width 5 height 8
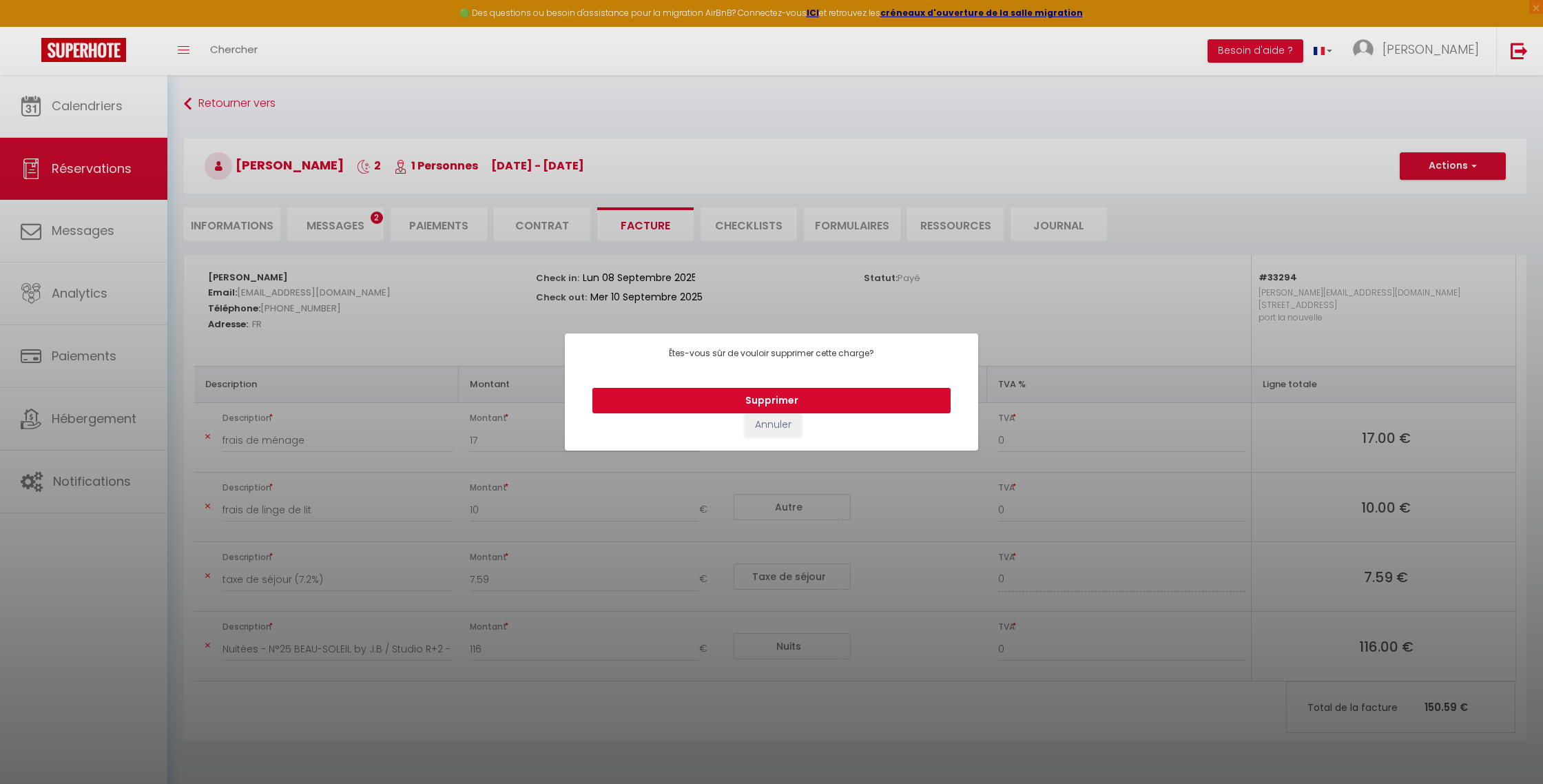
click at [774, 390] on button "Supprimer" at bounding box center [771, 401] width 359 height 26
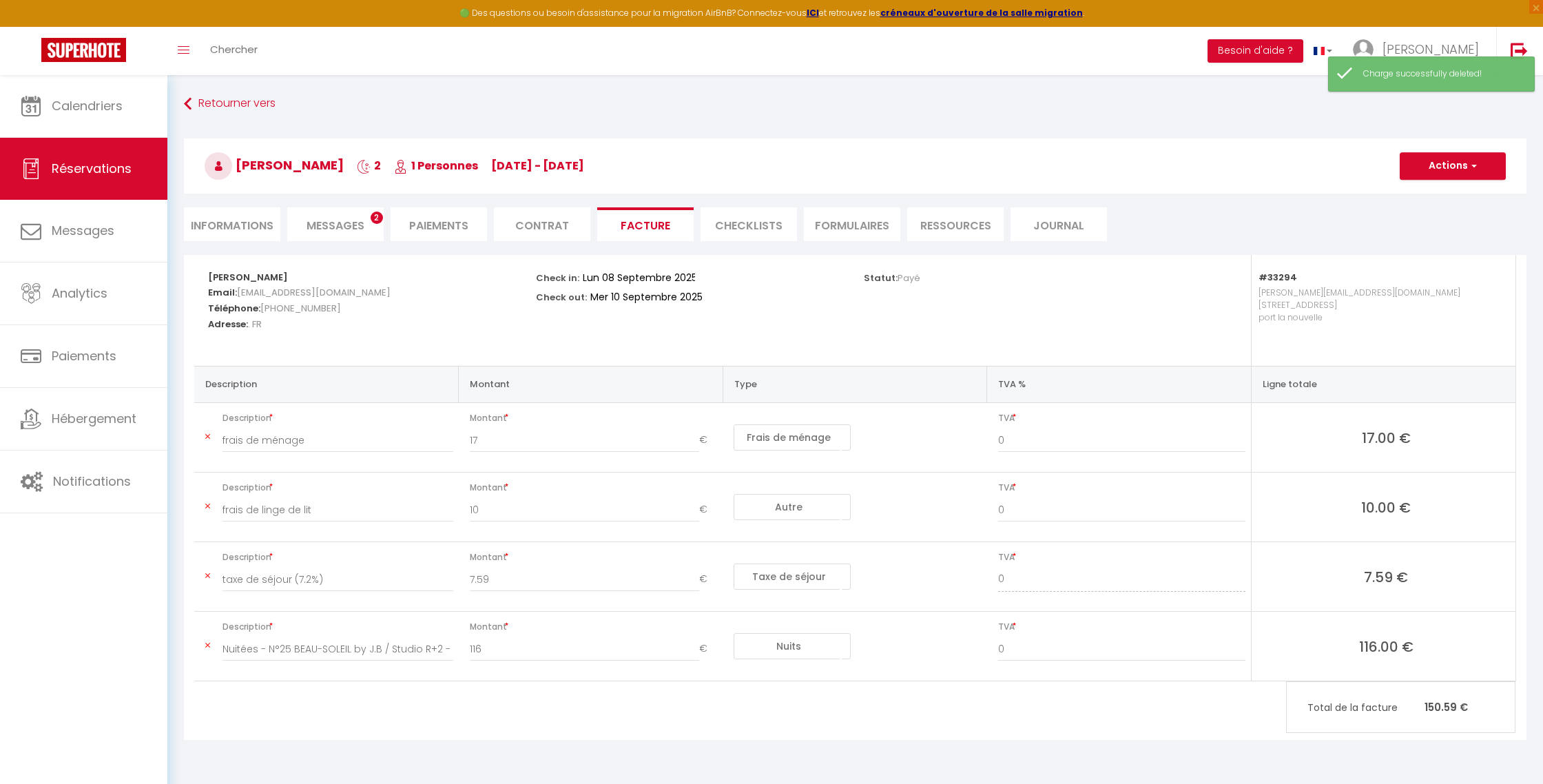
type input "taxe de séjour (7.2%)"
type input "7.59"
select select "taxes"
type input "Nuitées - N°25 BEAU-SOLEIL by J.B / Studio R+2 - [PERSON_NAME]"
type input "116"
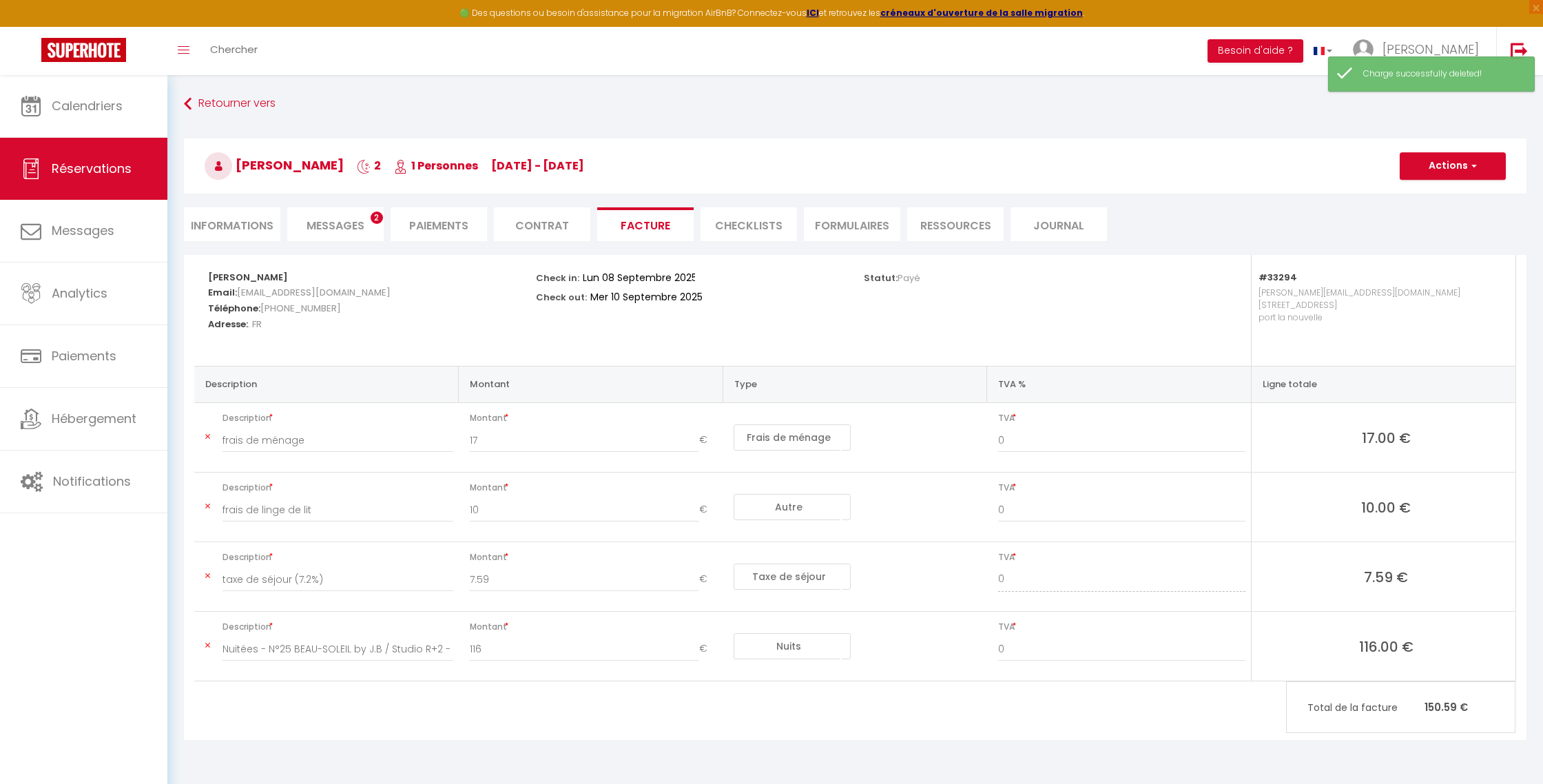
select select "nights"
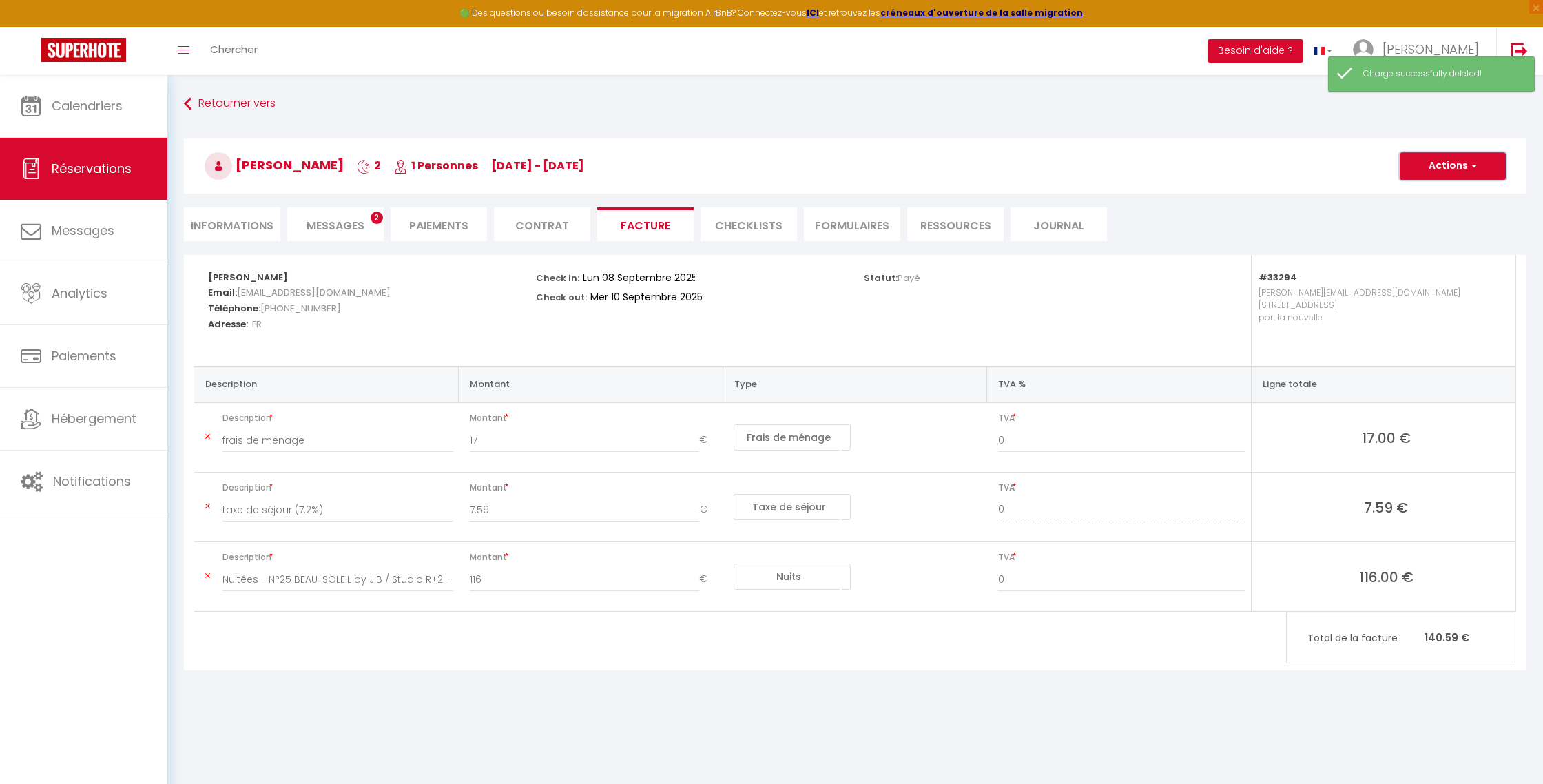
click at [1435, 171] on button "Actions" at bounding box center [1452, 166] width 106 height 27
click at [1439, 231] on link "Envoyer la facture" at bounding box center [1443, 232] width 116 height 18
type input "[EMAIL_ADDRESS][DOMAIN_NAME]"
select select "fr"
type input "Votre facture 6685008 - N°25 BEAU-SOLEIL by J.B / Studio R+2"
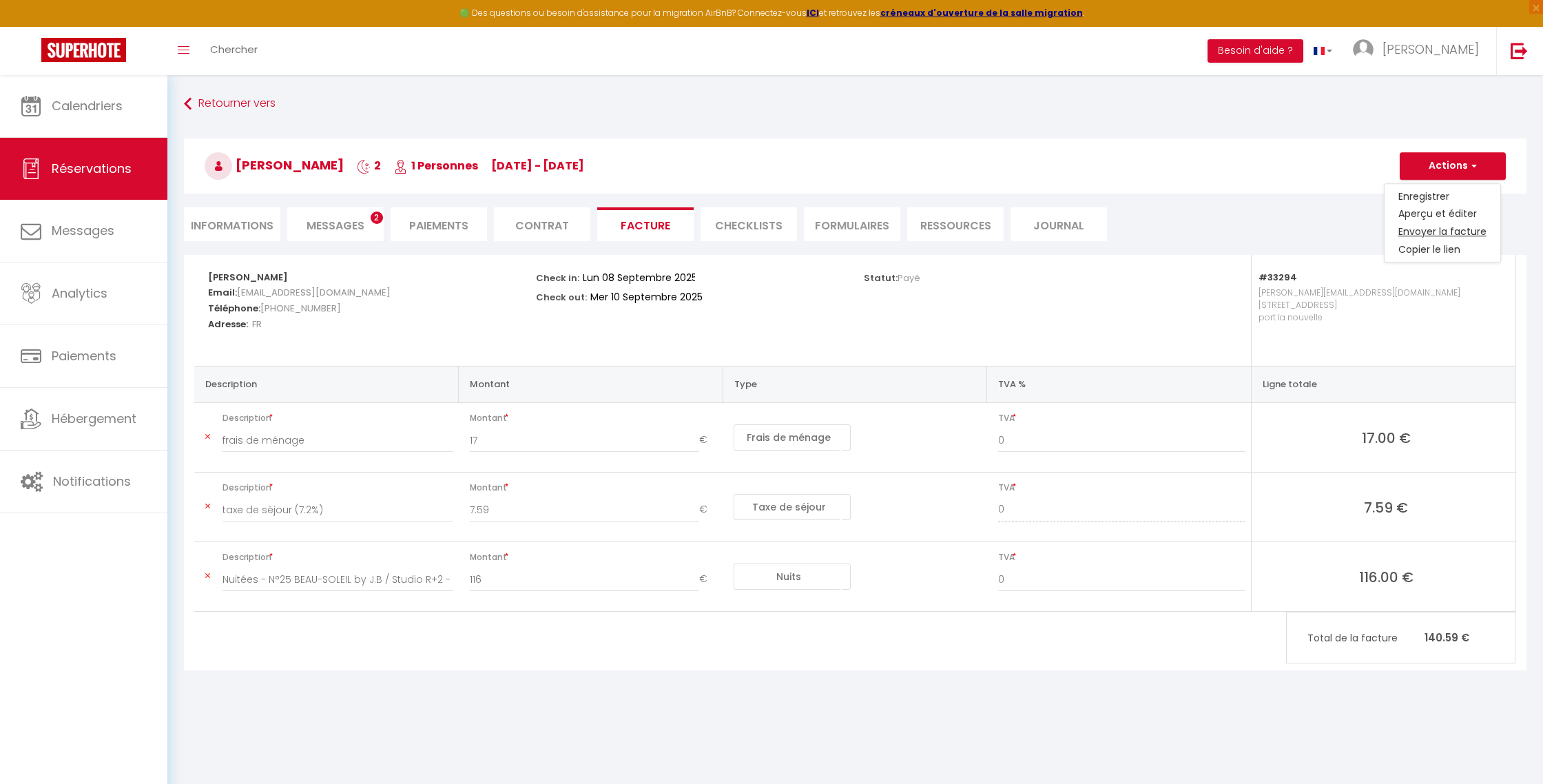
type textarea "Bonjour, Voici le lien pour télécharger votre facture : [URL][DOMAIN_NAME] Déta…"
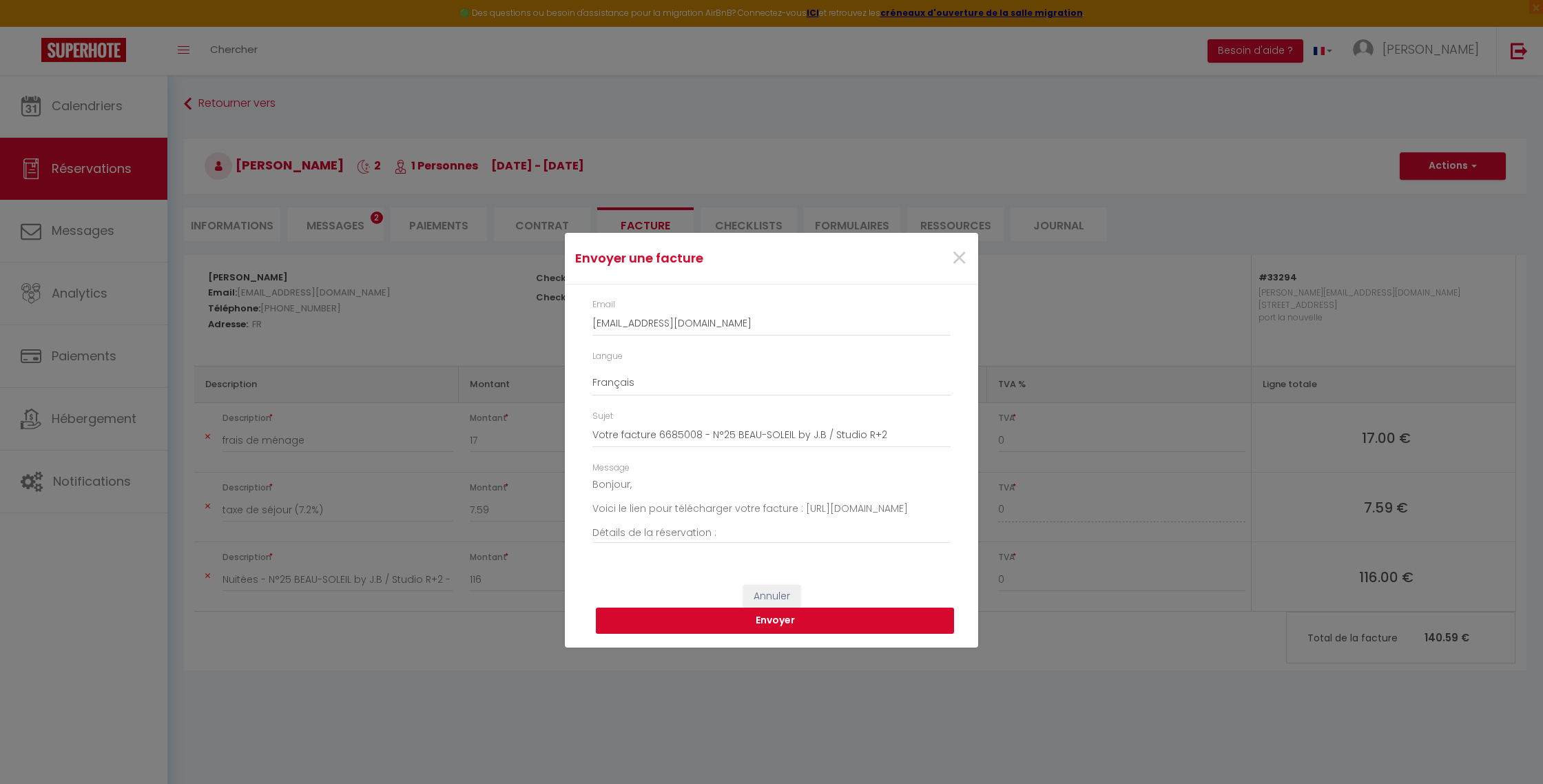
click at [772, 620] on button "Envoyer" at bounding box center [775, 620] width 359 height 26
